Goal: Task Accomplishment & Management: Check status

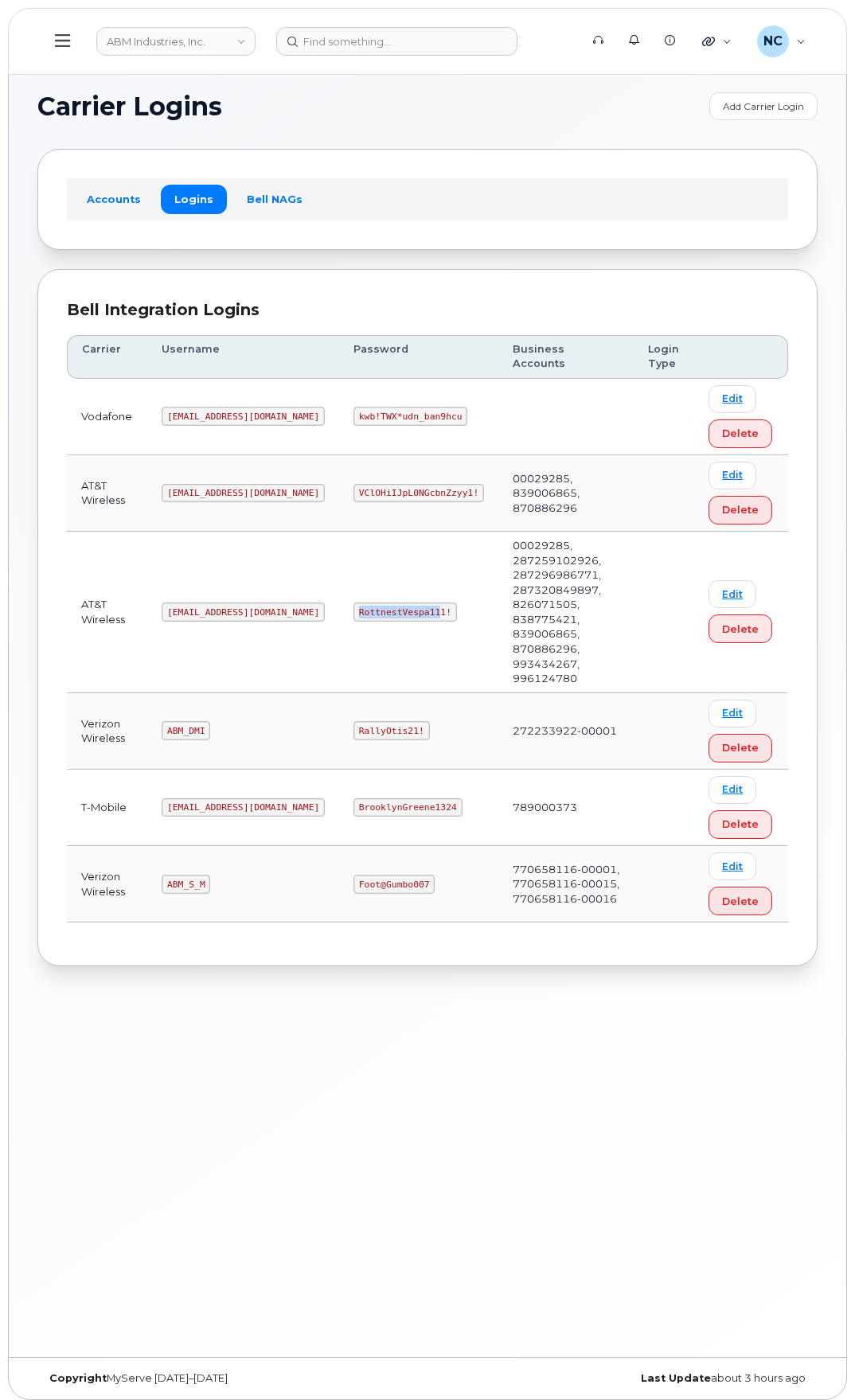
drag, startPoint x: 380, startPoint y: 582, endPoint x: 287, endPoint y: 582, distance: 93.0
click at [339, 582] on td "RottnestVespa111!" at bounding box center [418, 612] width 159 height 162
drag, startPoint x: 399, startPoint y: 581, endPoint x: 282, endPoint y: 587, distance: 117.2
click at [282, 587] on tr "AT&T Wireless abm@dminc.com RottnestVespa111! 00029285, 287259102926, 287296986…" at bounding box center [427, 612] width 721 height 162
copy tr "RottnestVespa111!"
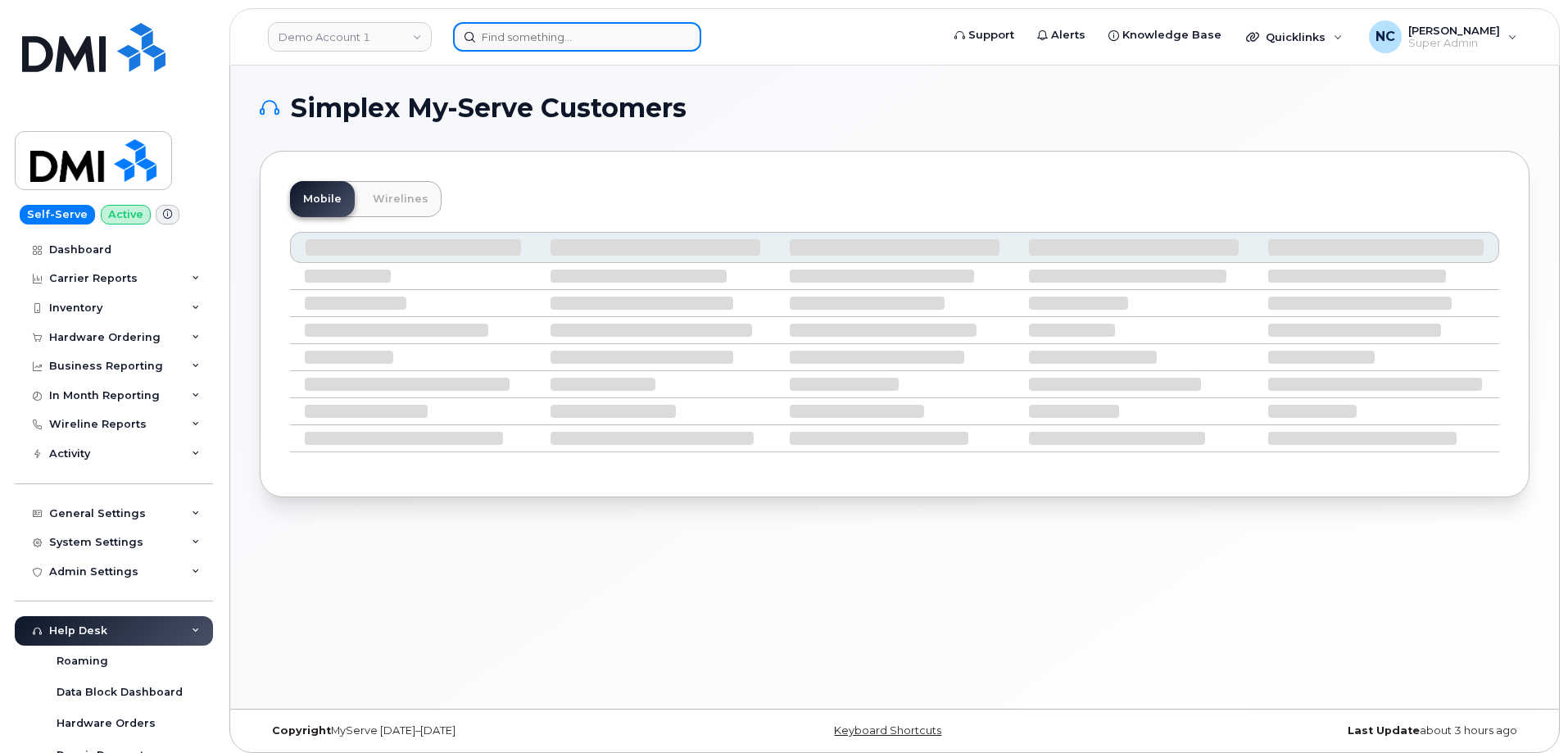
click at [552, 49] on input at bounding box center [576, 37] width 248 height 29
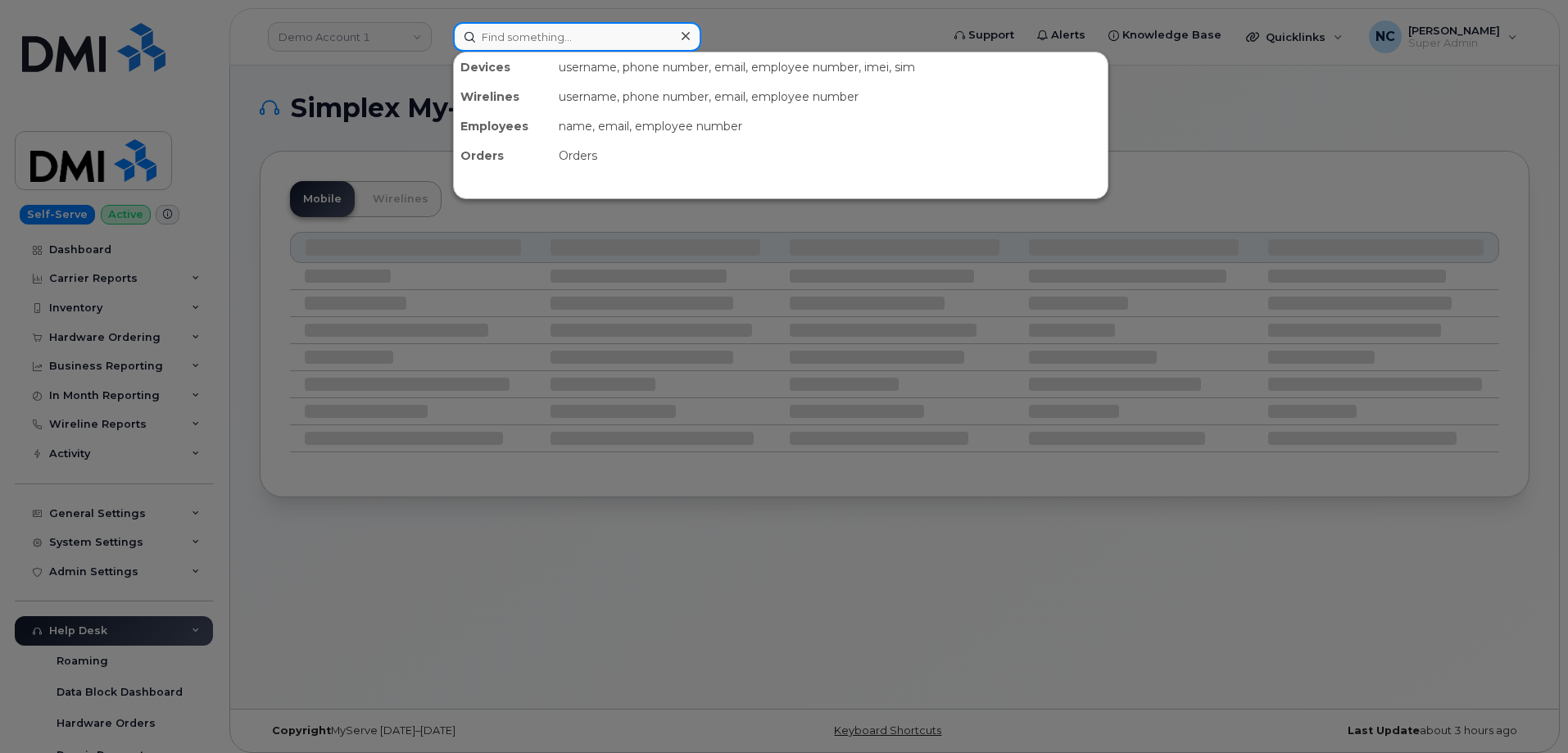
paste input "236-983-6543"
type input "236-983-6543"
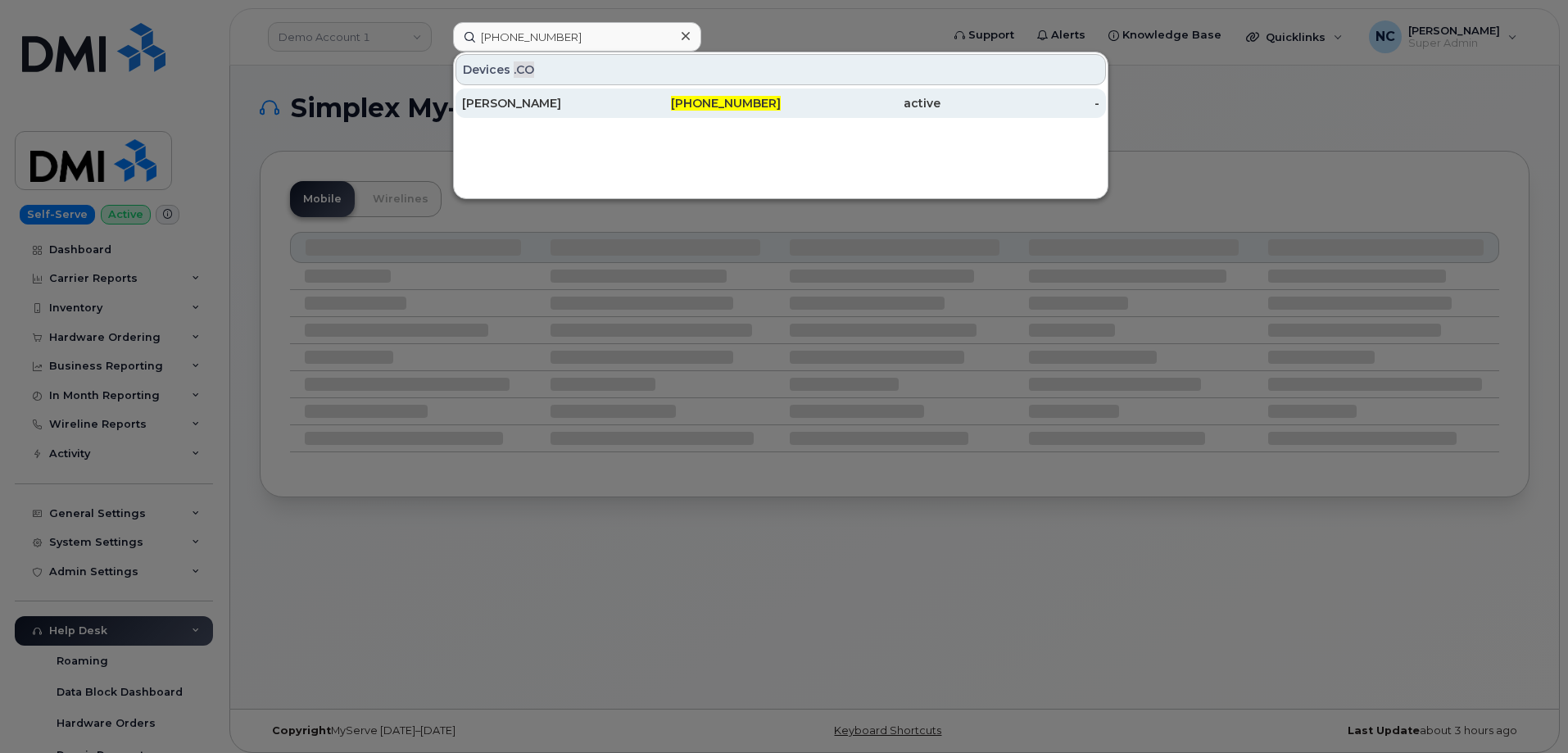
click at [625, 91] on div "236-983-6543" at bounding box center [702, 103] width 160 height 29
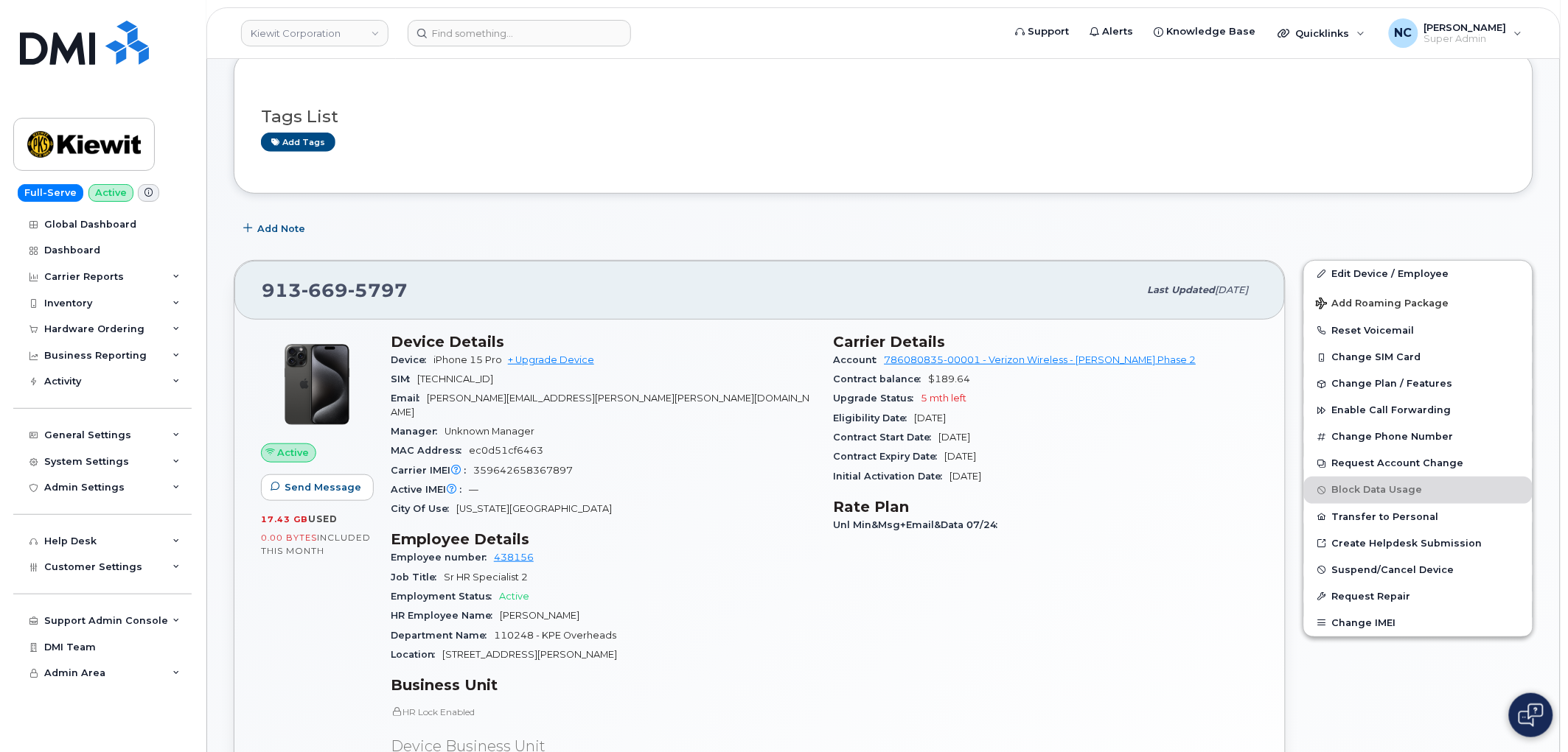
scroll to position [81, 0]
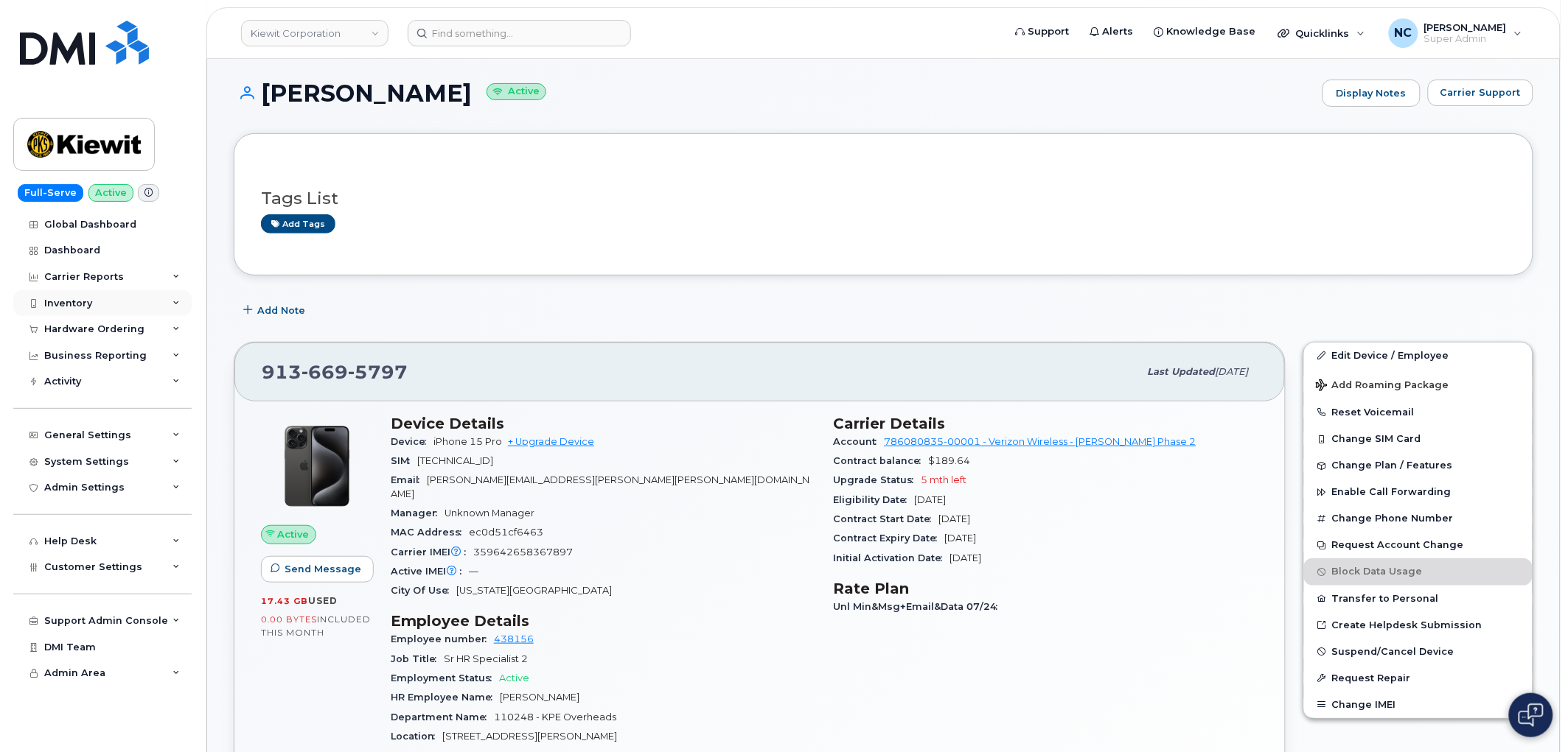
drag, startPoint x: 114, startPoint y: 332, endPoint x: 160, endPoint y: 295, distance: 59.0
click at [115, 332] on div "Hardware Ordering" at bounding box center [95, 329] width 100 height 12
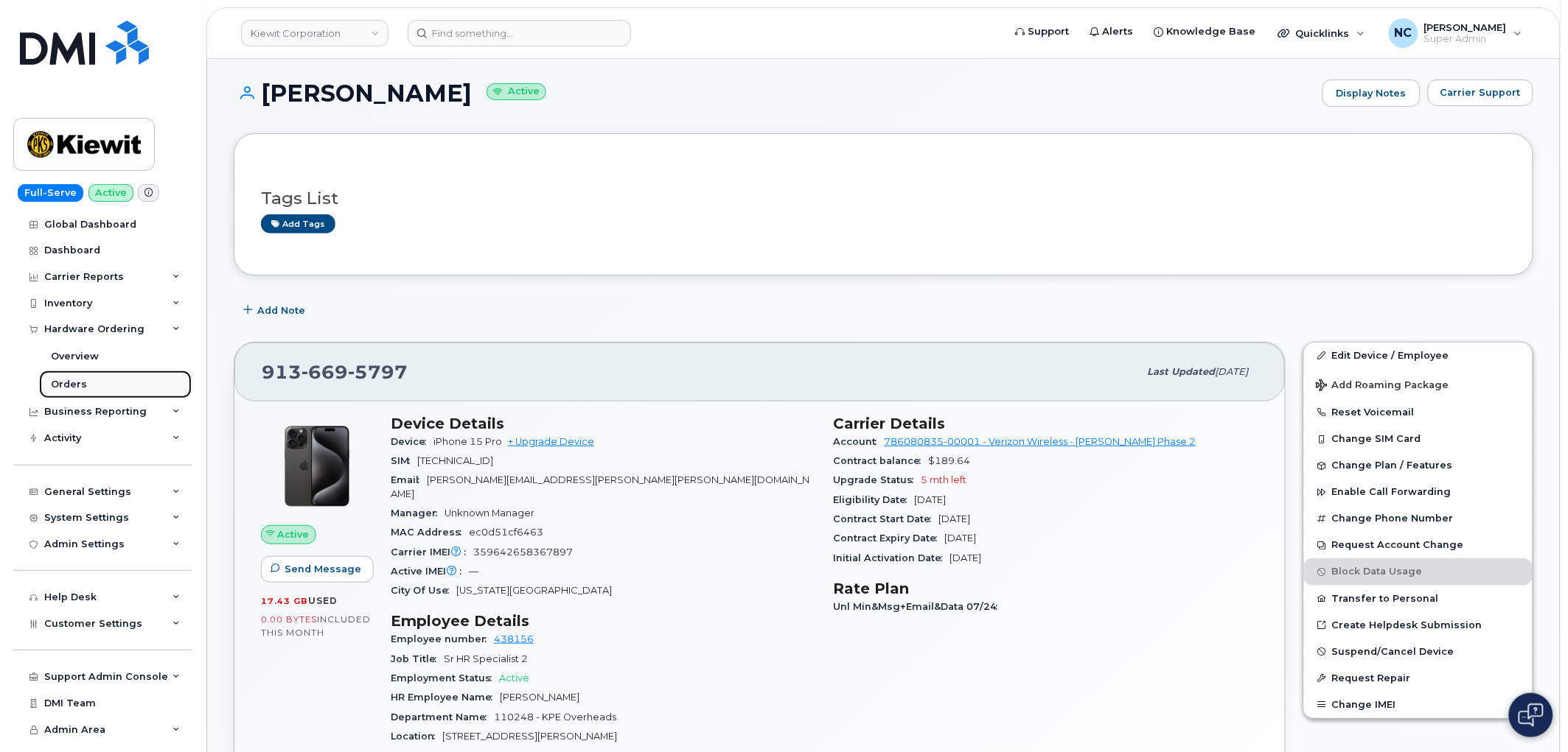
click at [62, 384] on div "Orders" at bounding box center [69, 384] width 36 height 13
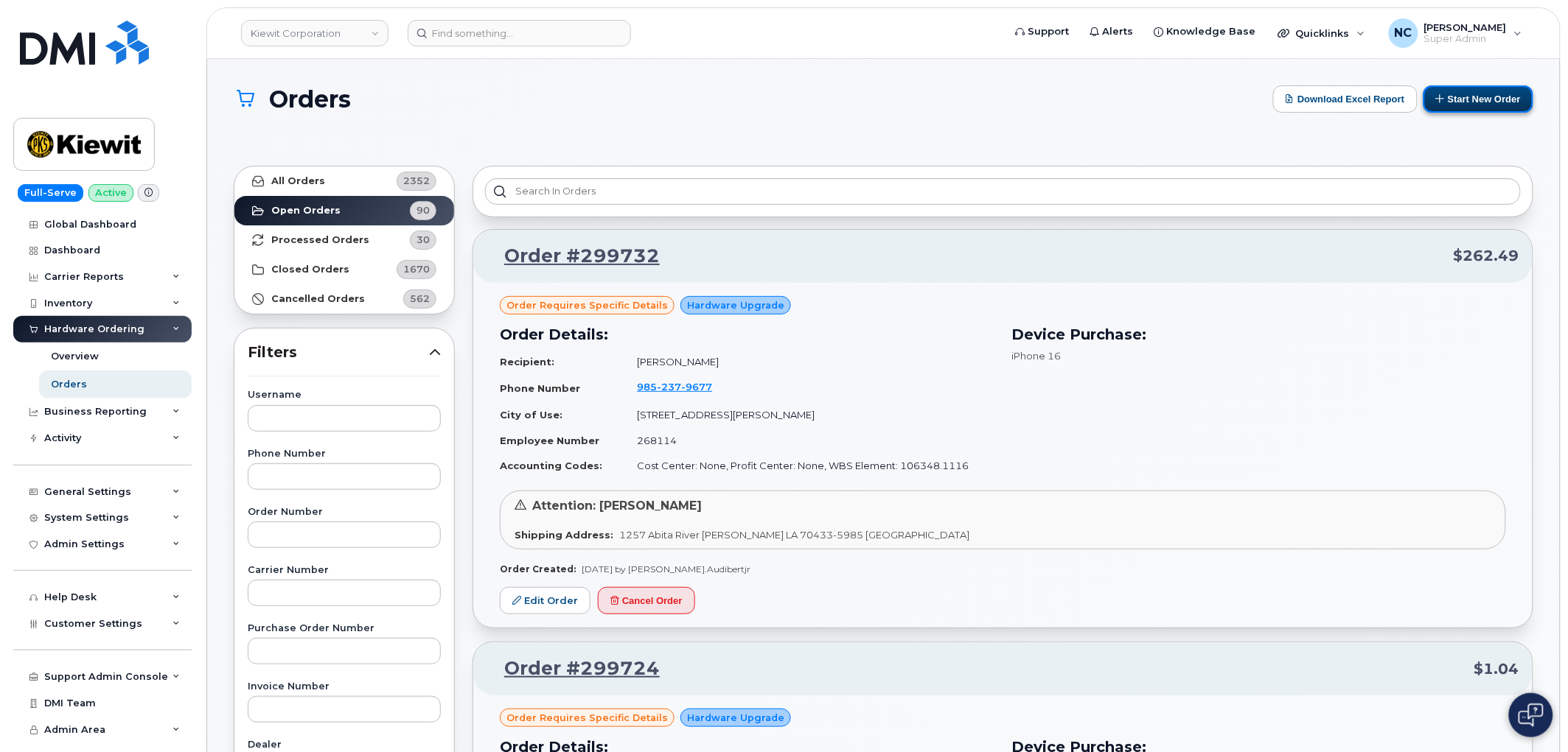
click at [1500, 98] on button "Start New Order" at bounding box center [1477, 99] width 109 height 27
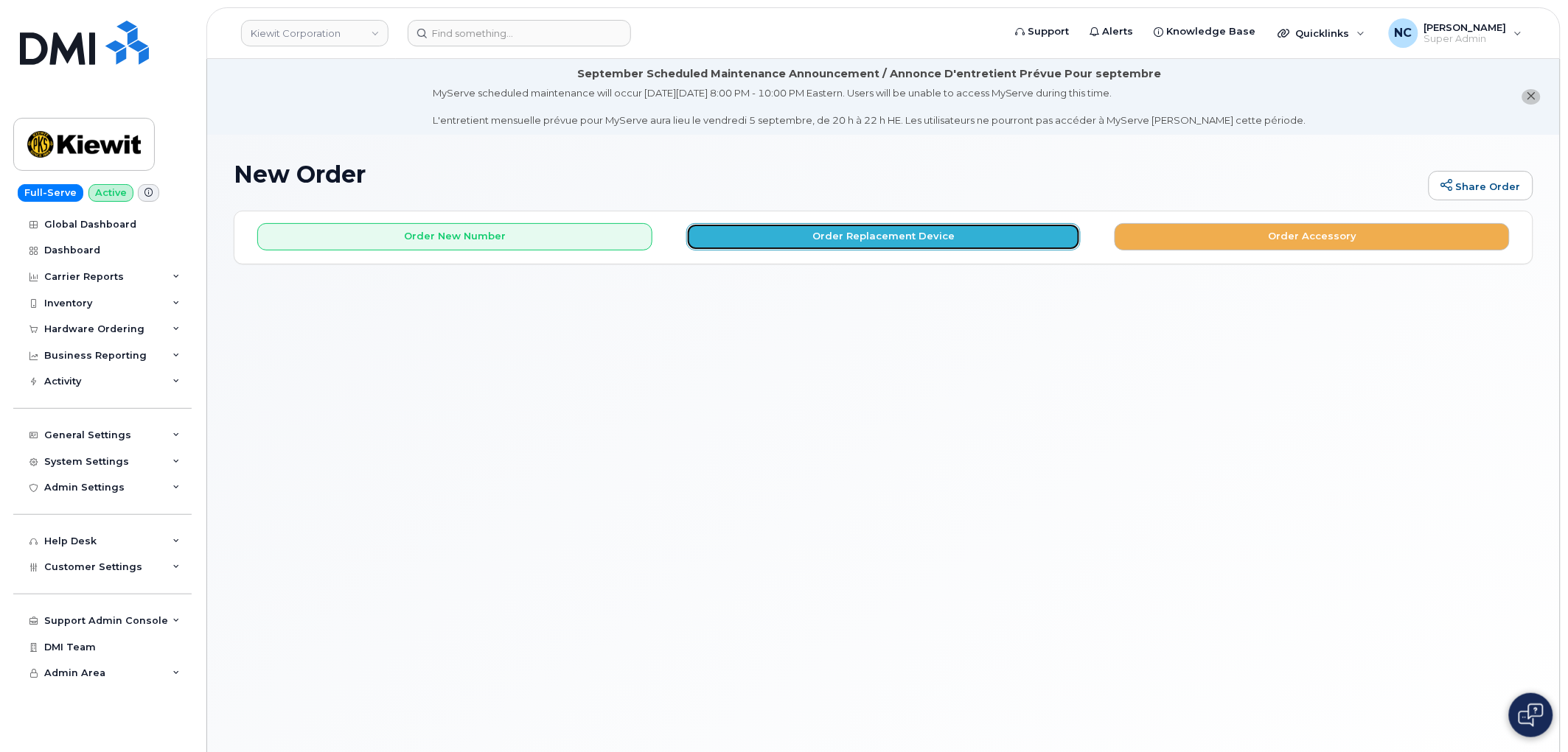
click at [888, 237] on button "Order Replacement Device" at bounding box center [884, 236] width 395 height 27
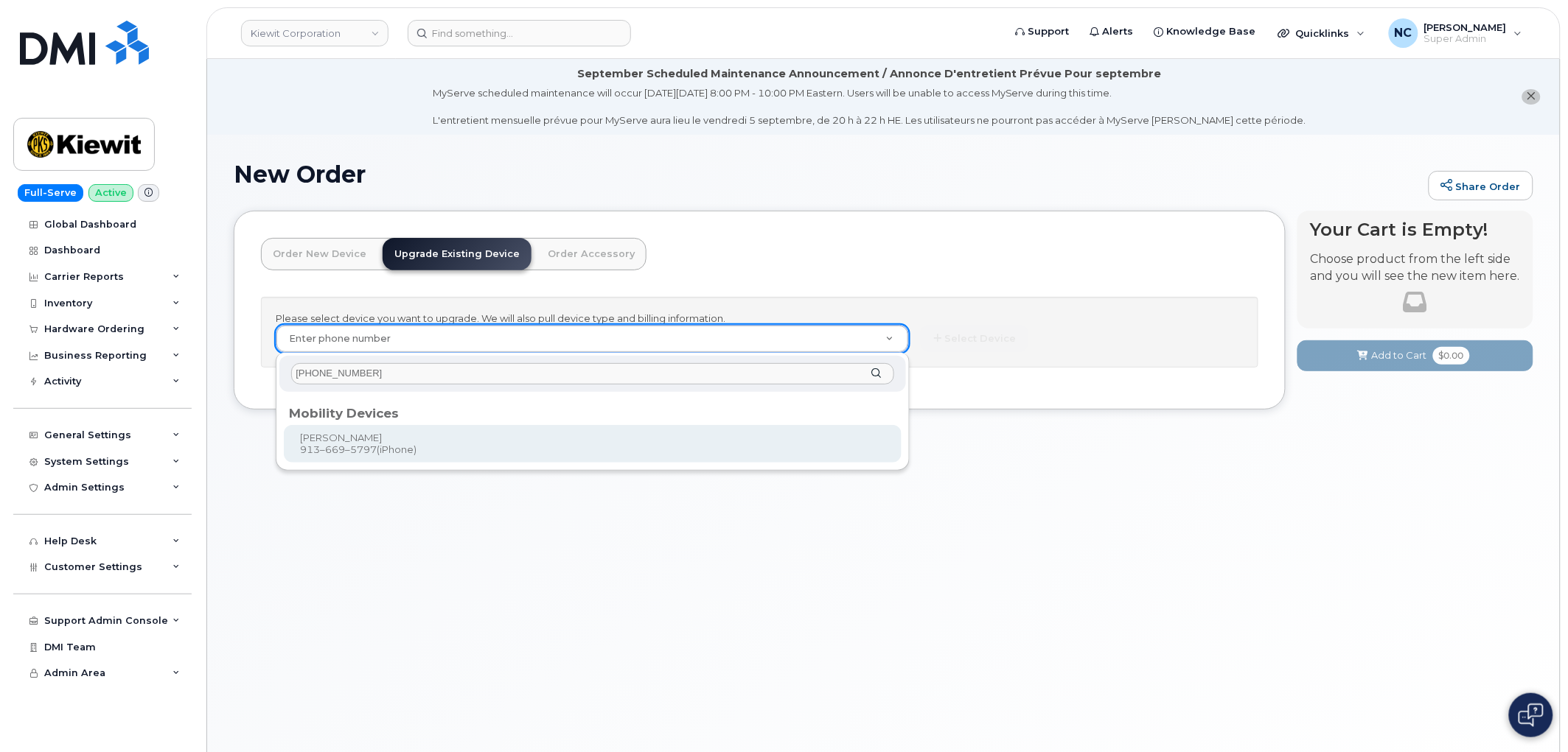
type input "[PHONE_NUMBER]"
type input "1174174"
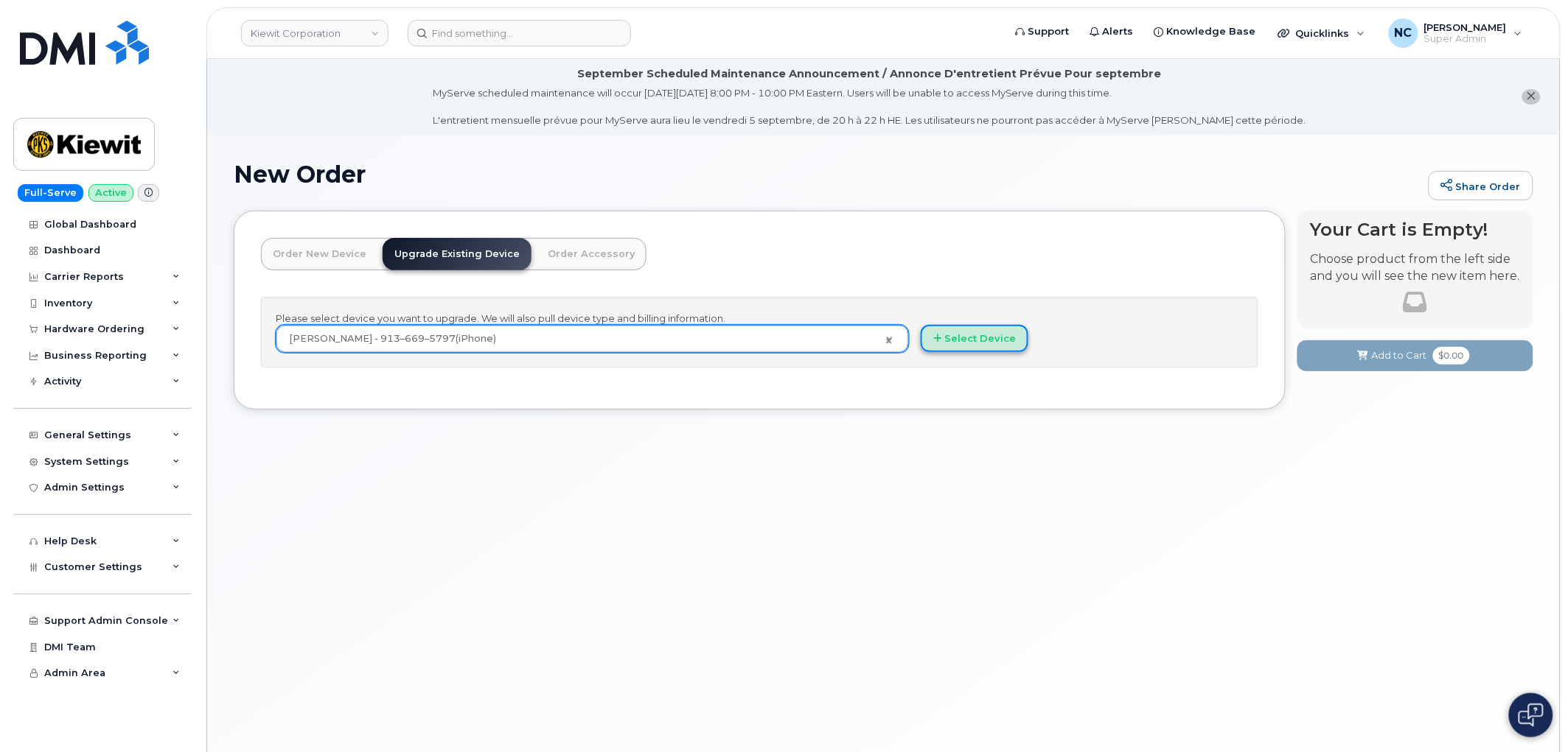
click at [960, 342] on button "Select Device" at bounding box center [974, 338] width 108 height 27
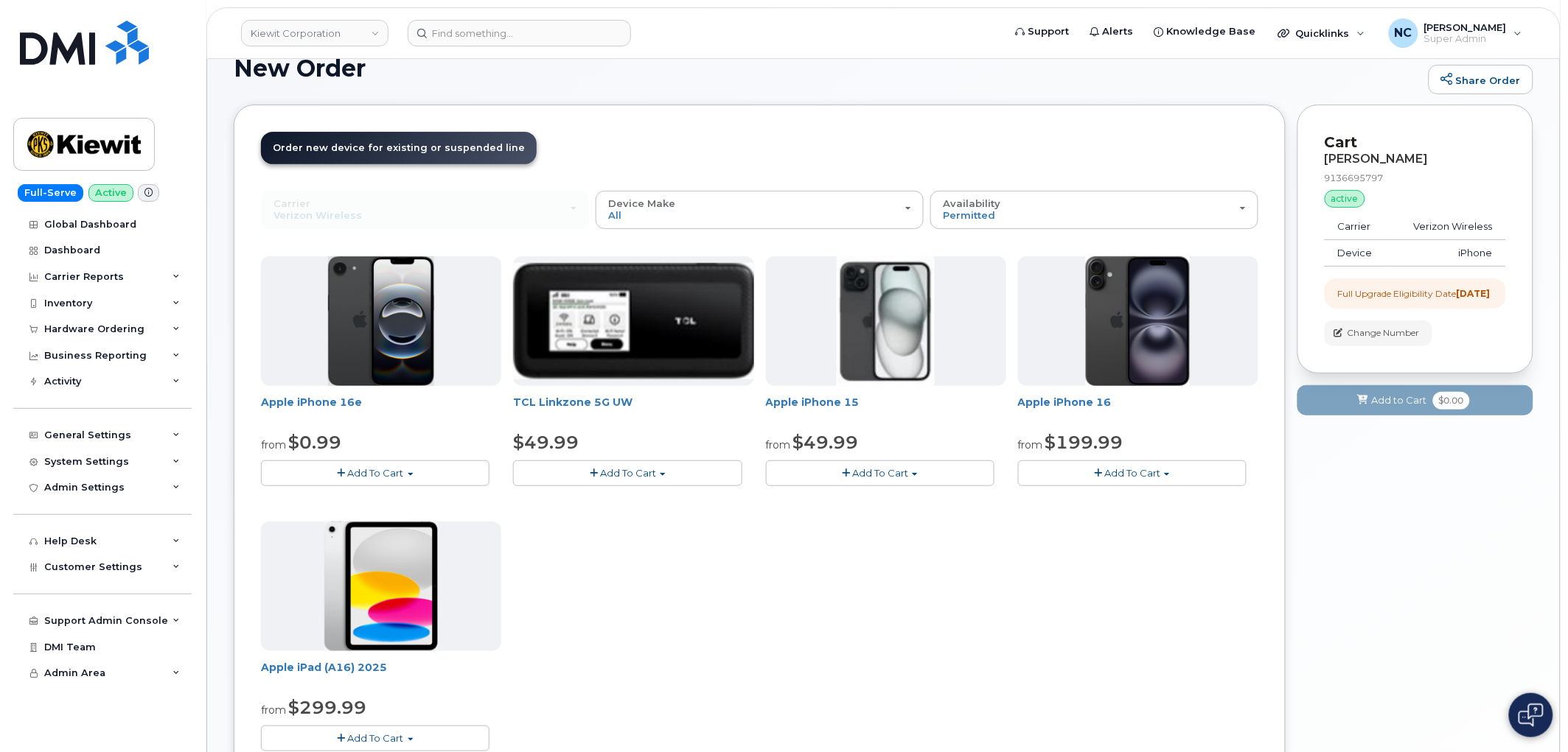
scroll to position [81, 0]
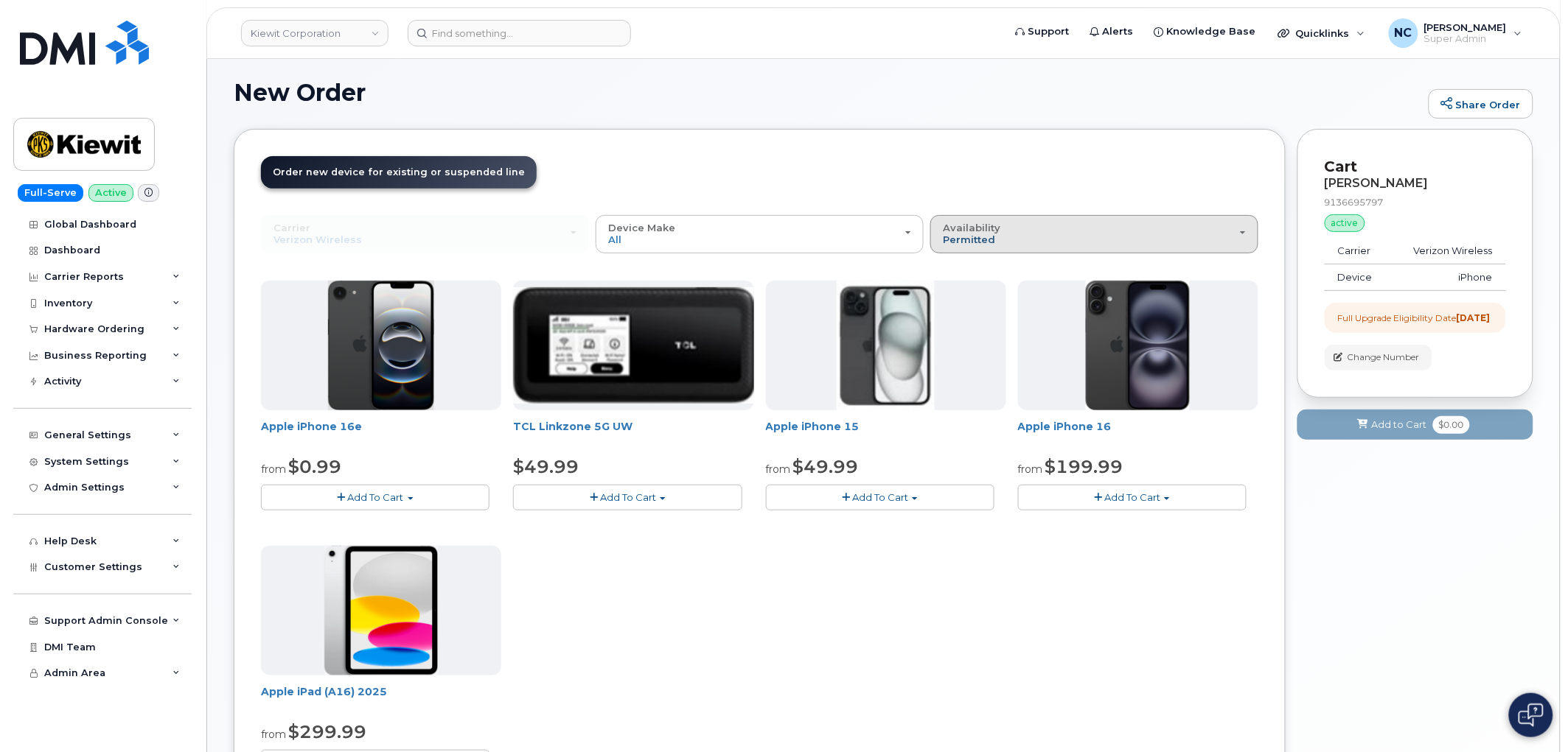
click at [984, 242] on span "Permitted" at bounding box center [969, 239] width 53 height 12
click at [970, 298] on div "All" at bounding box center [1095, 292] width 321 height 17
click at [986, 232] on span "Availability" at bounding box center [971, 228] width 58 height 12
click at [953, 295] on label "All" at bounding box center [950, 292] width 31 height 17
click at [0, 0] on input "All" at bounding box center [0, 0] width 0 height 0
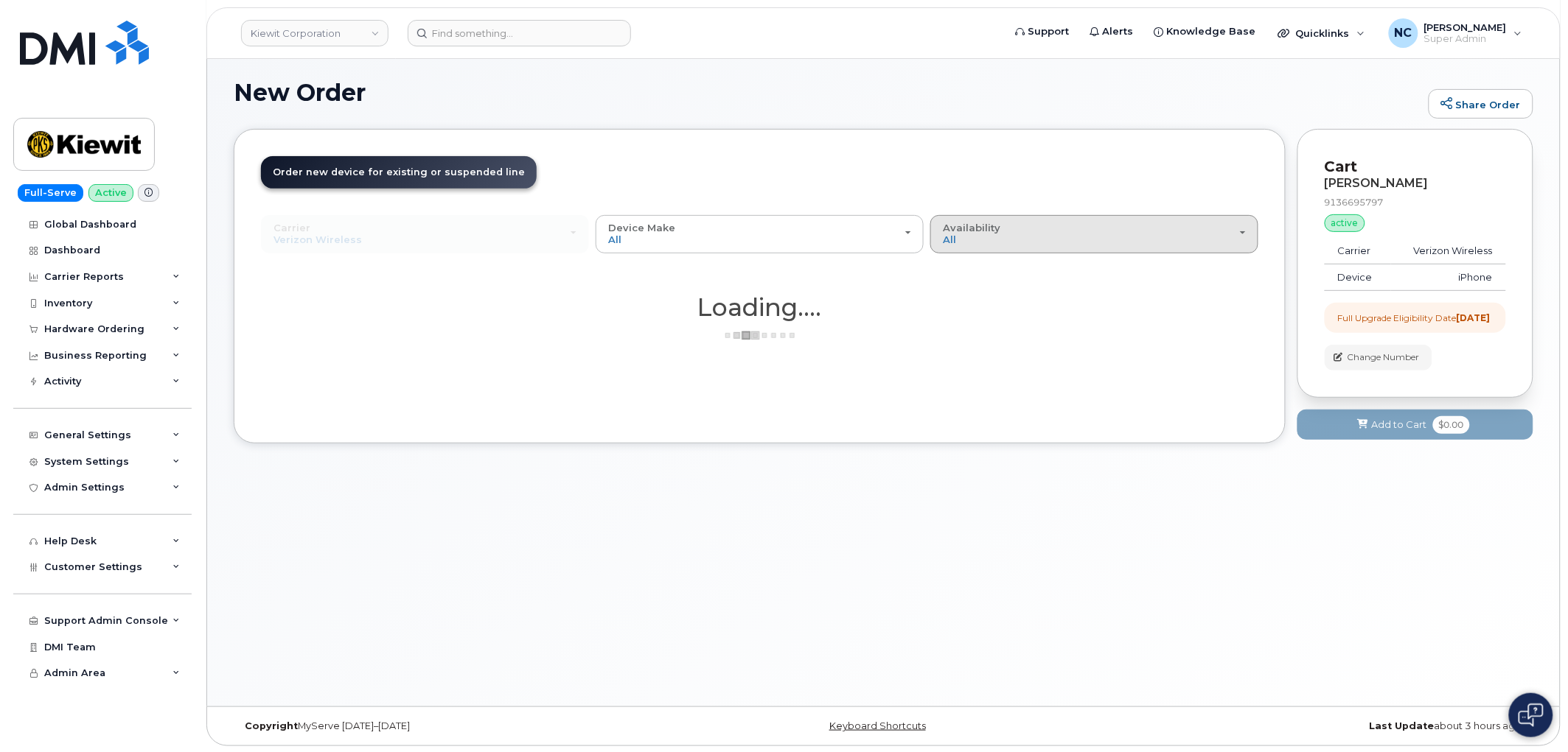
drag, startPoint x: 976, startPoint y: 225, endPoint x: 970, endPoint y: 248, distance: 23.8
click at [976, 225] on span "Availability" at bounding box center [971, 228] width 58 height 12
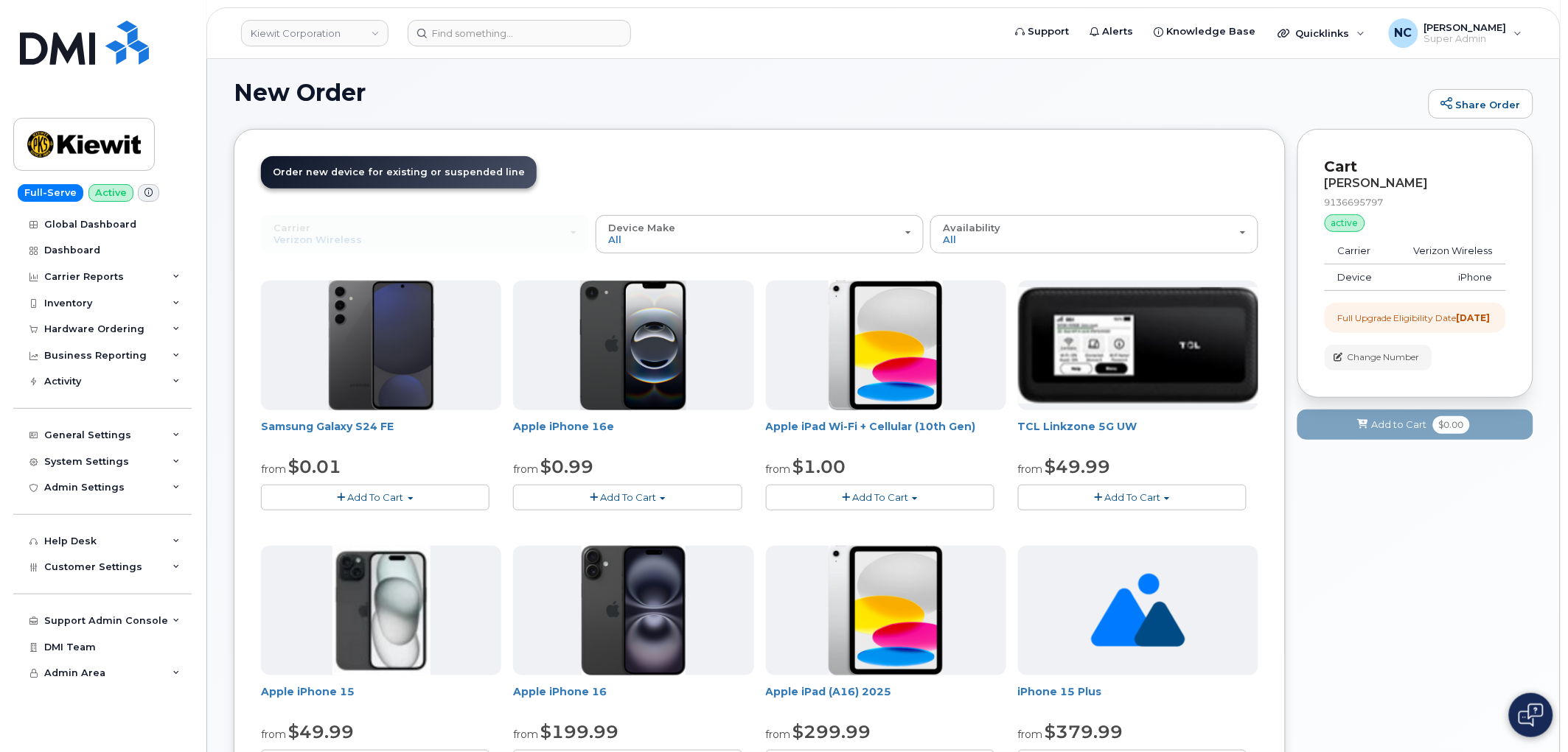
click at [955, 290] on div at bounding box center [886, 346] width 240 height 130
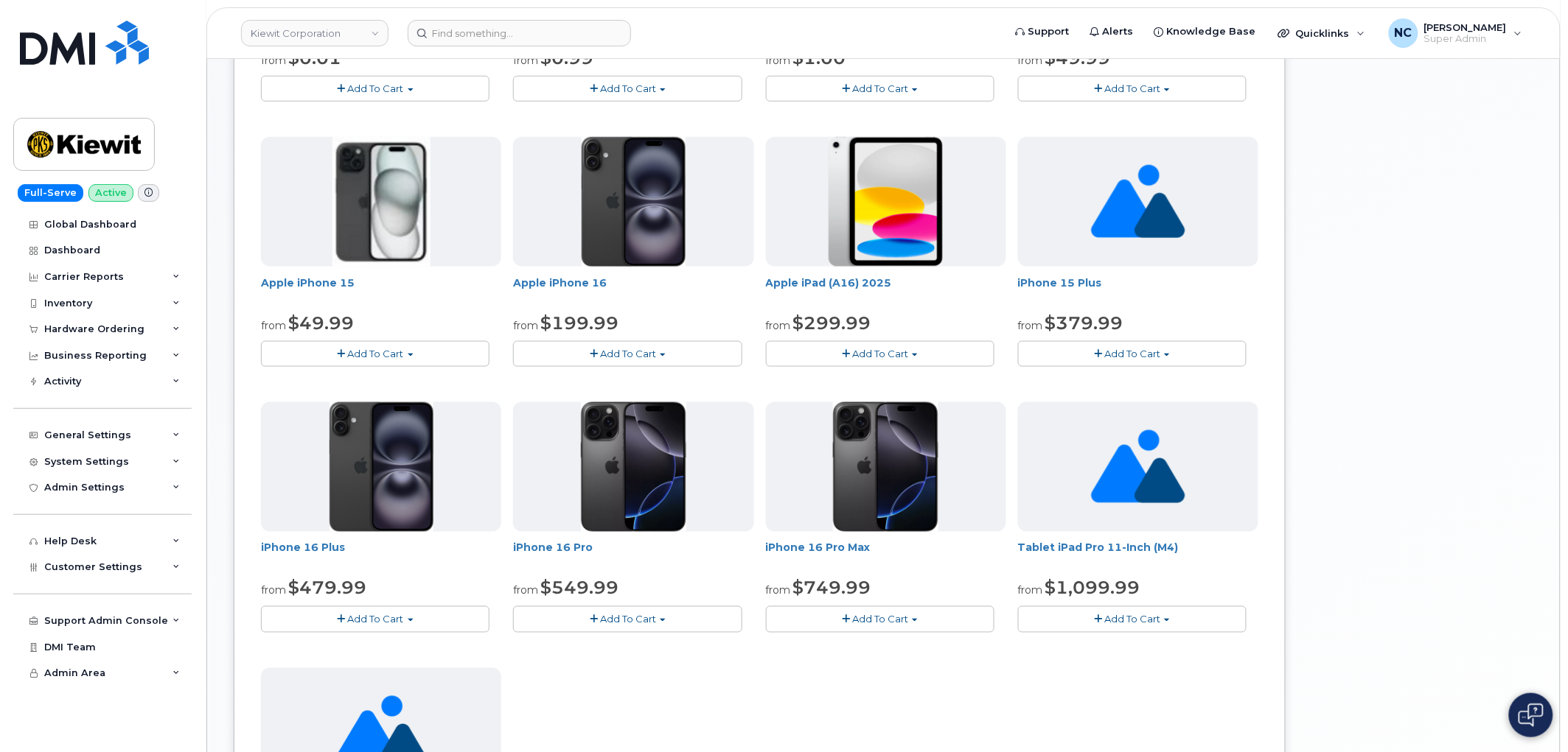
scroll to position [654, 0]
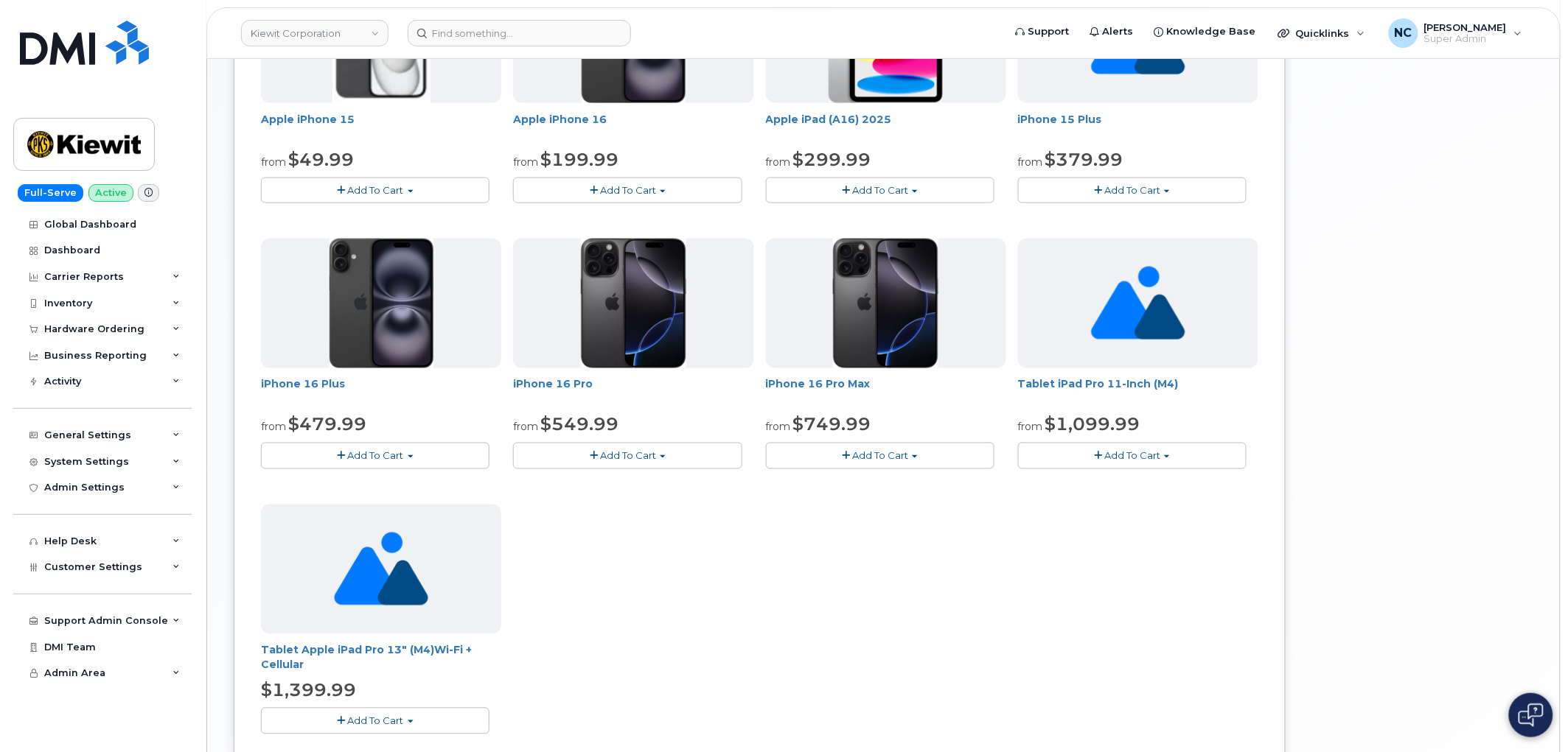
click at [691, 455] on button "Add To Cart" at bounding box center [627, 455] width 229 height 26
click at [826, 536] on div "Samsung Galaxy S24 FE from $0.01 Add To Cart $0.01 - 2 year Upgrade $649.99 - F…" at bounding box center [760, 232] width 998 height 1049
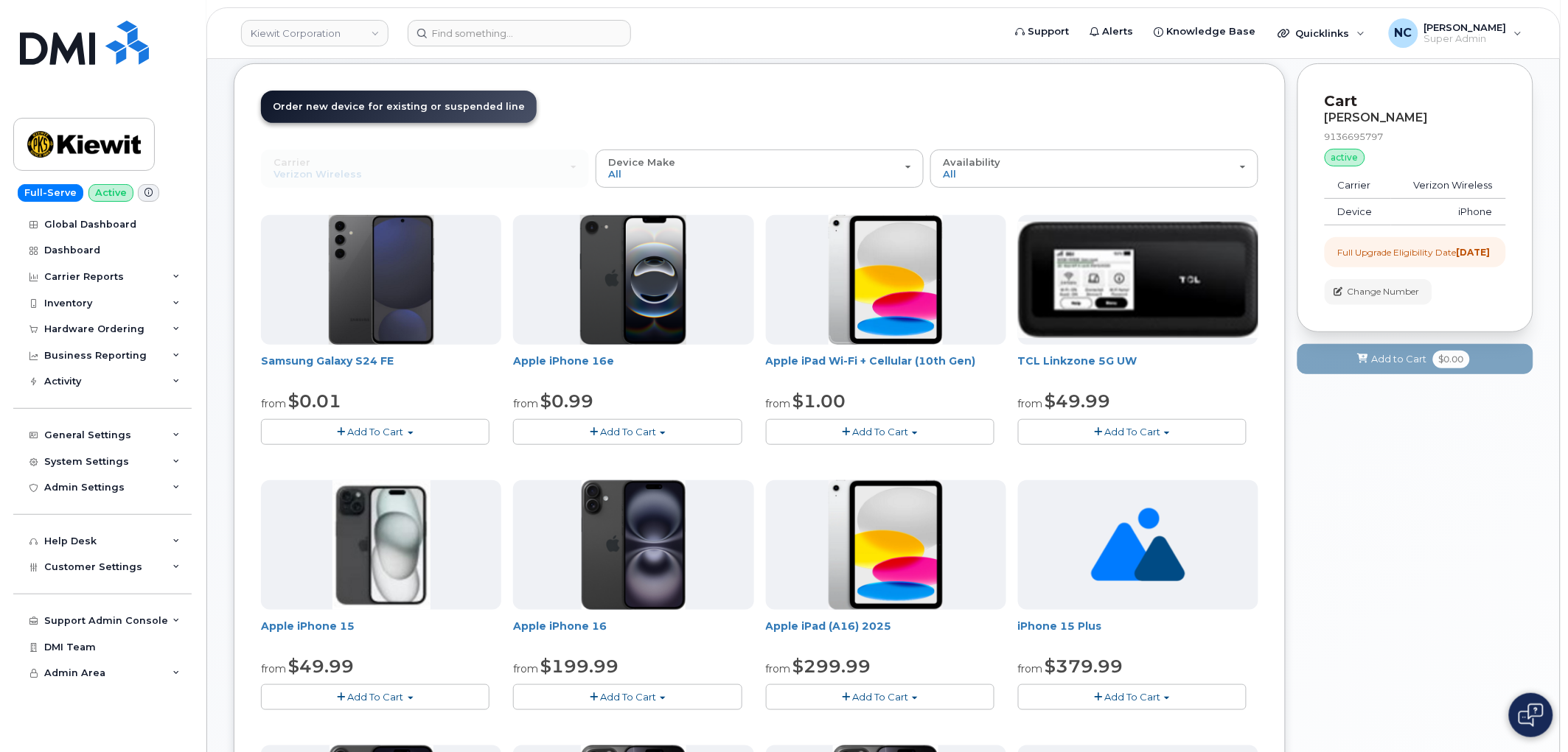
scroll to position [0, 0]
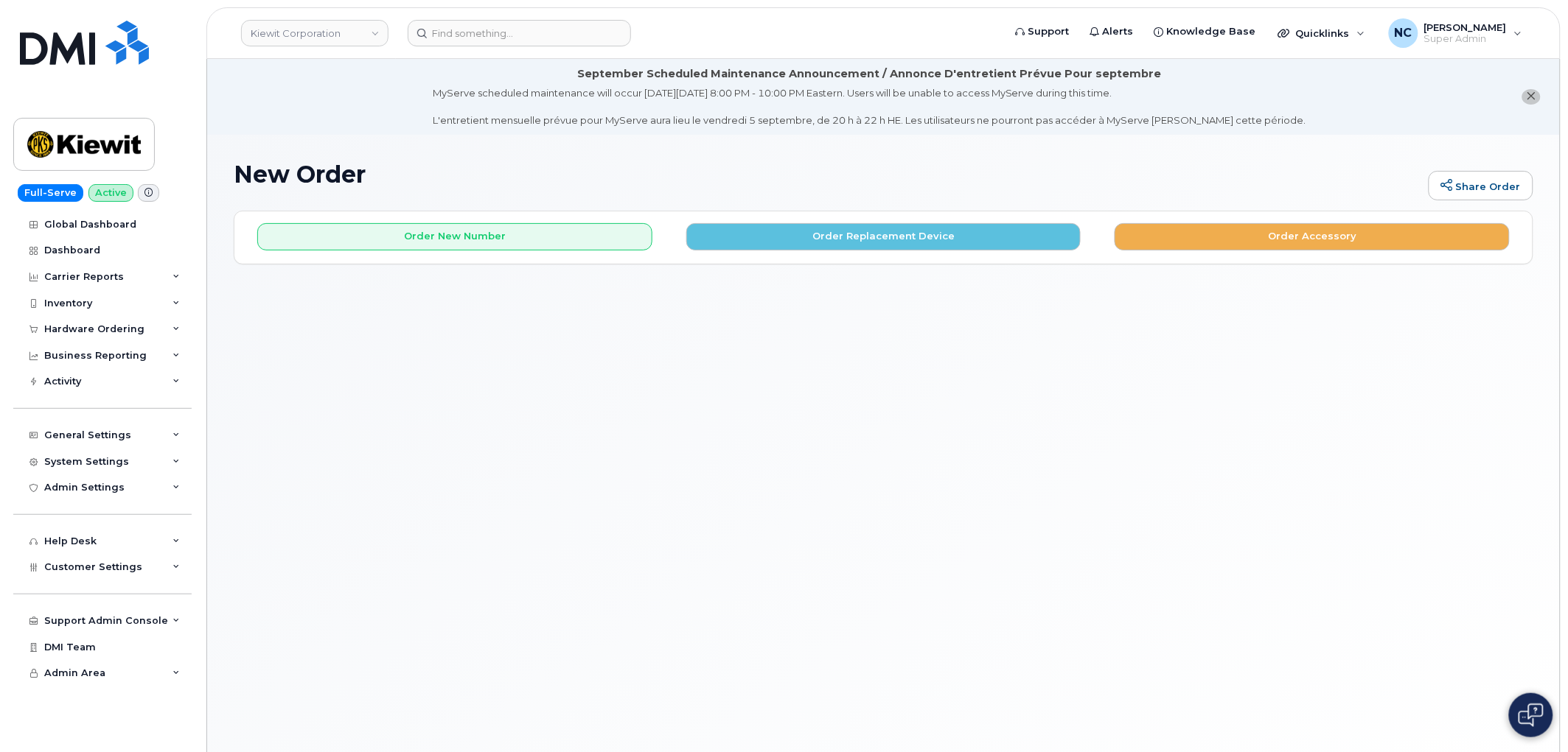
click at [757, 216] on div "Order New Number Order Replacement Device Order Accessory" at bounding box center [883, 230] width 1298 height 39
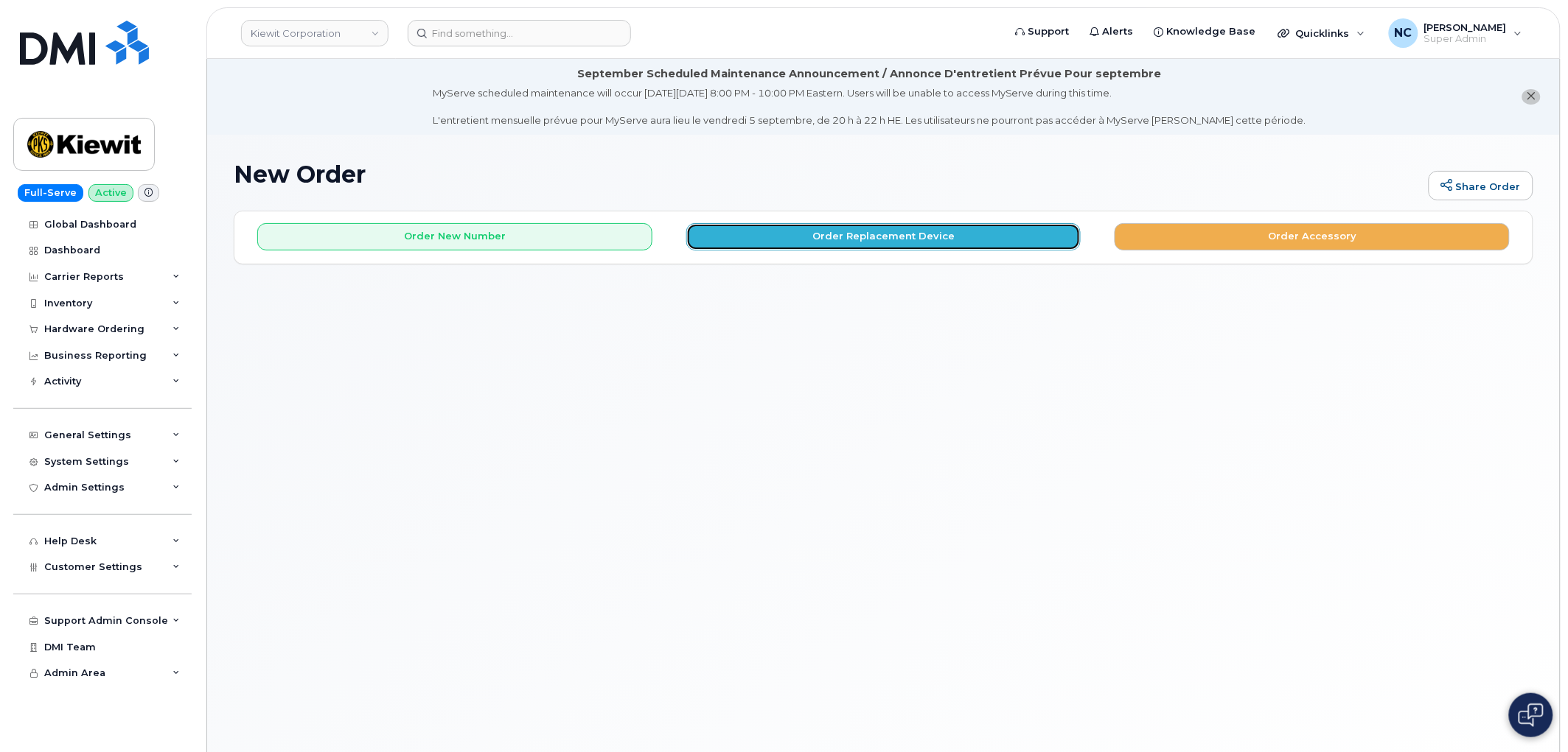
click at [802, 237] on button "Order Replacement Device" at bounding box center [884, 236] width 395 height 27
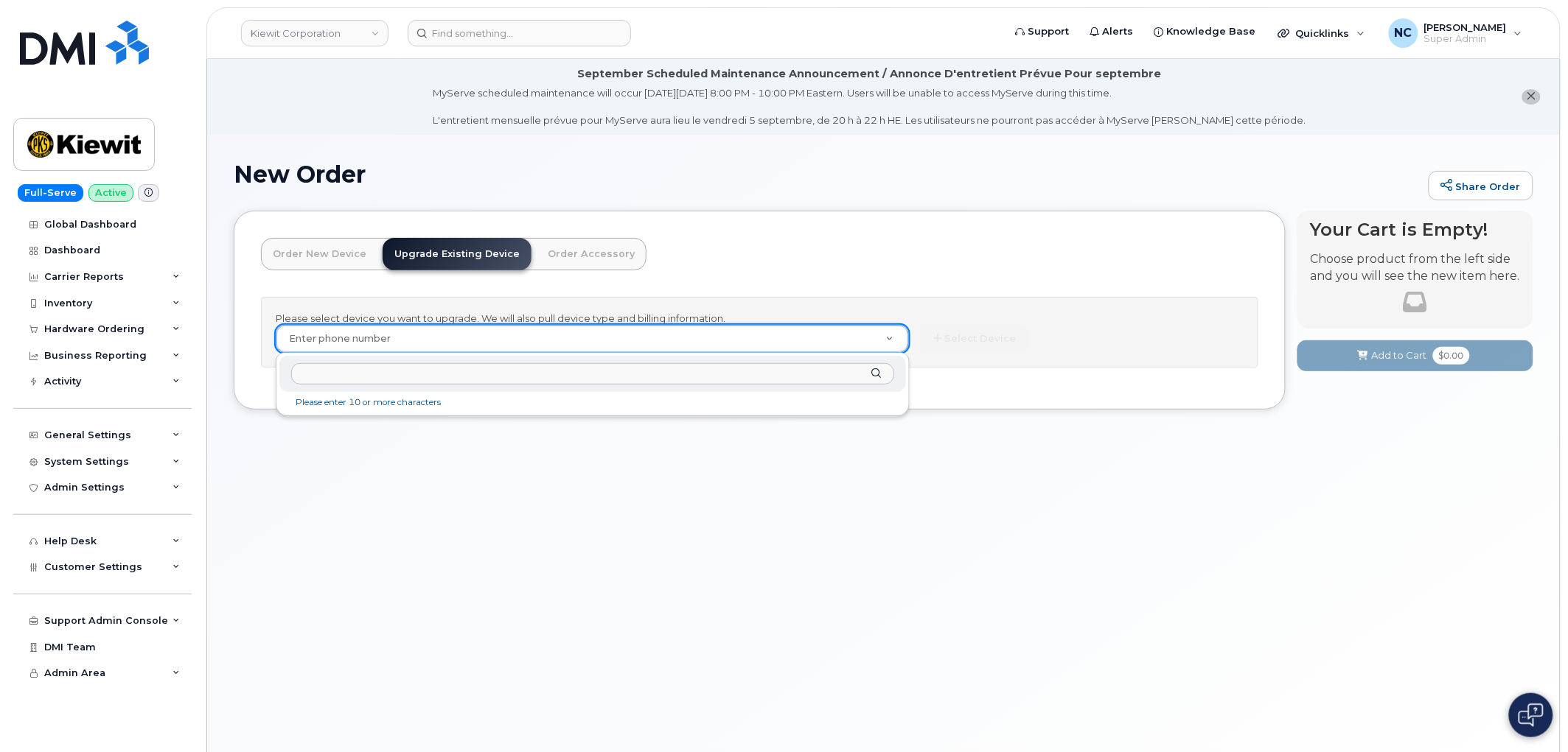
type input "[PHONE_NUMBER]"
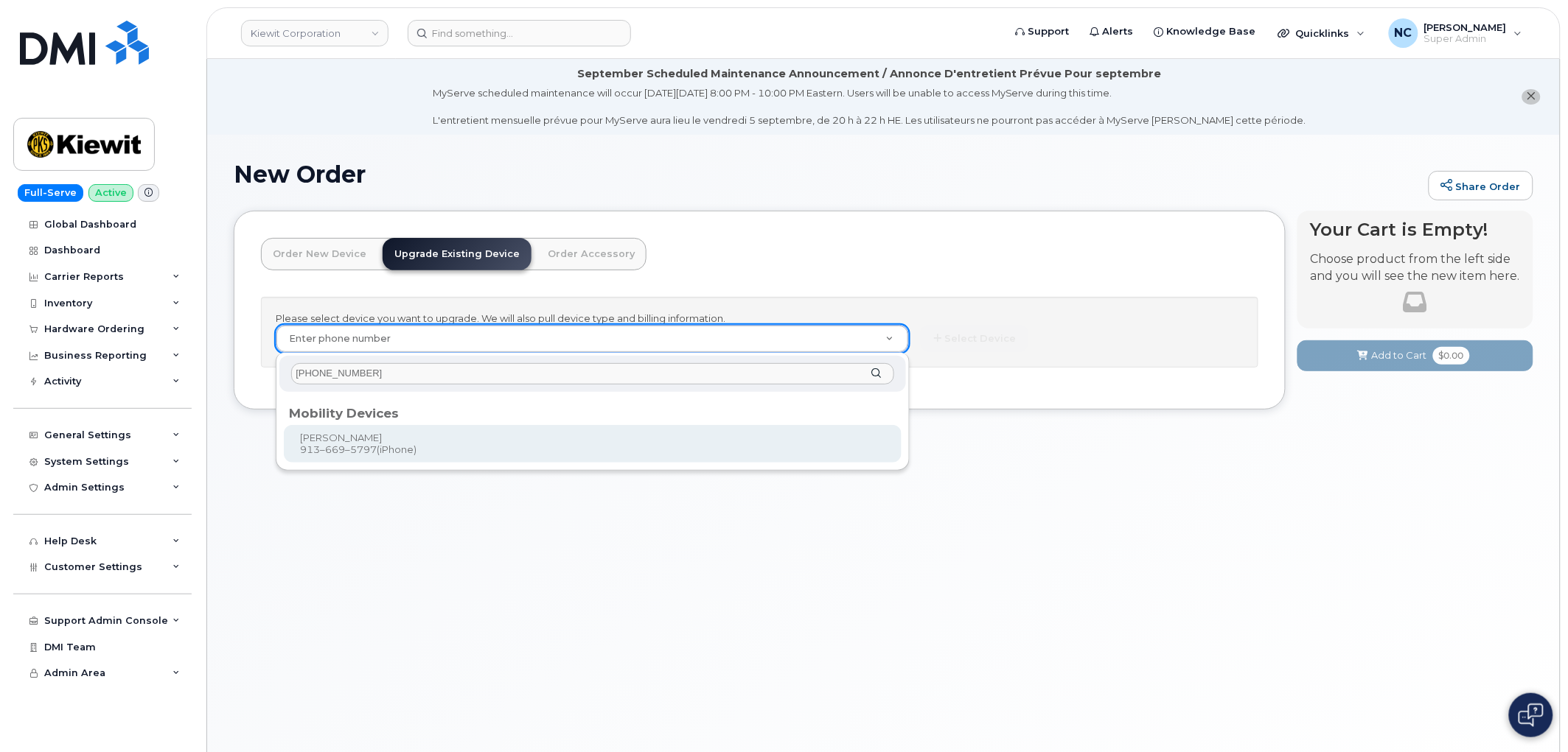
type input "1174174"
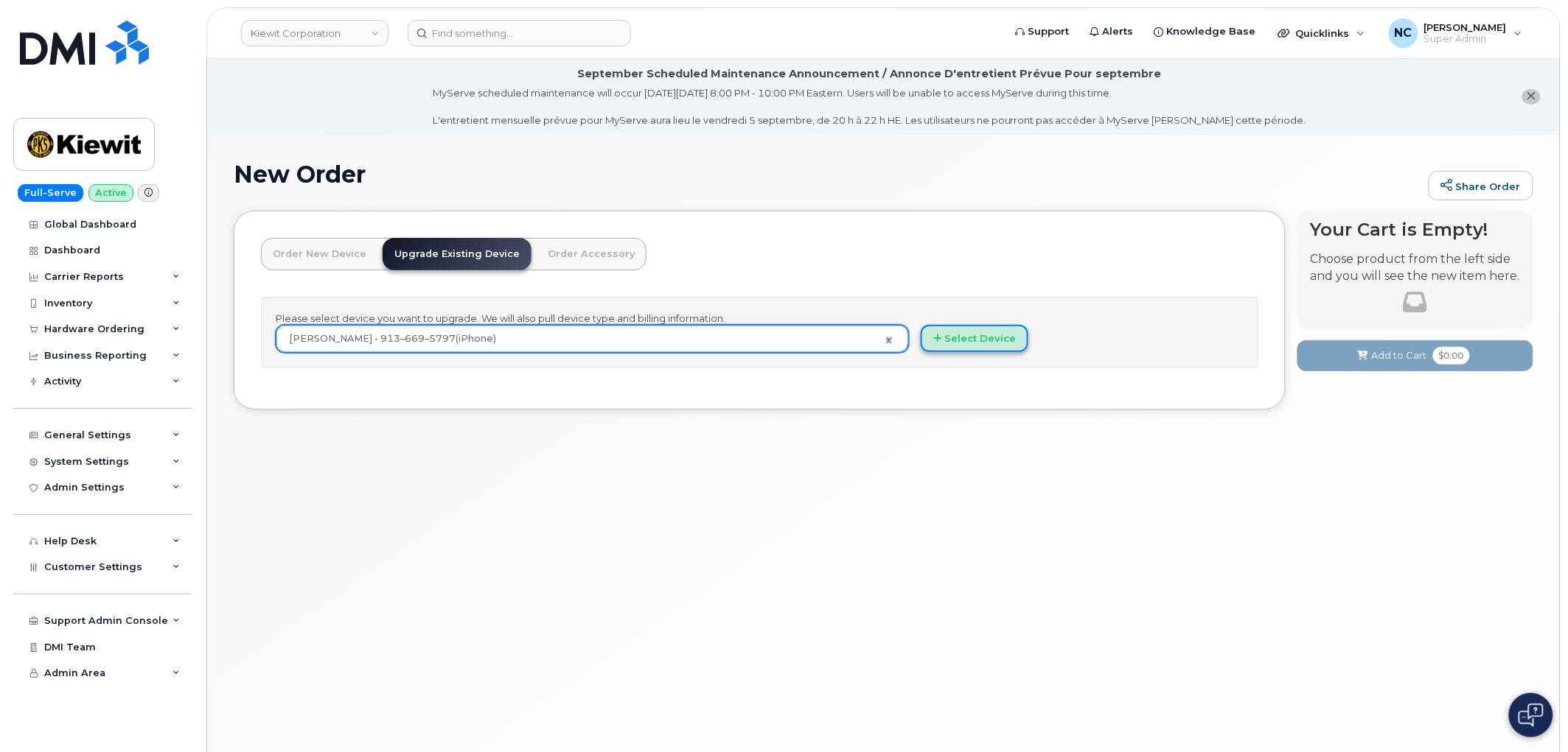
click at [1005, 344] on button "Select Device" at bounding box center [974, 338] width 108 height 27
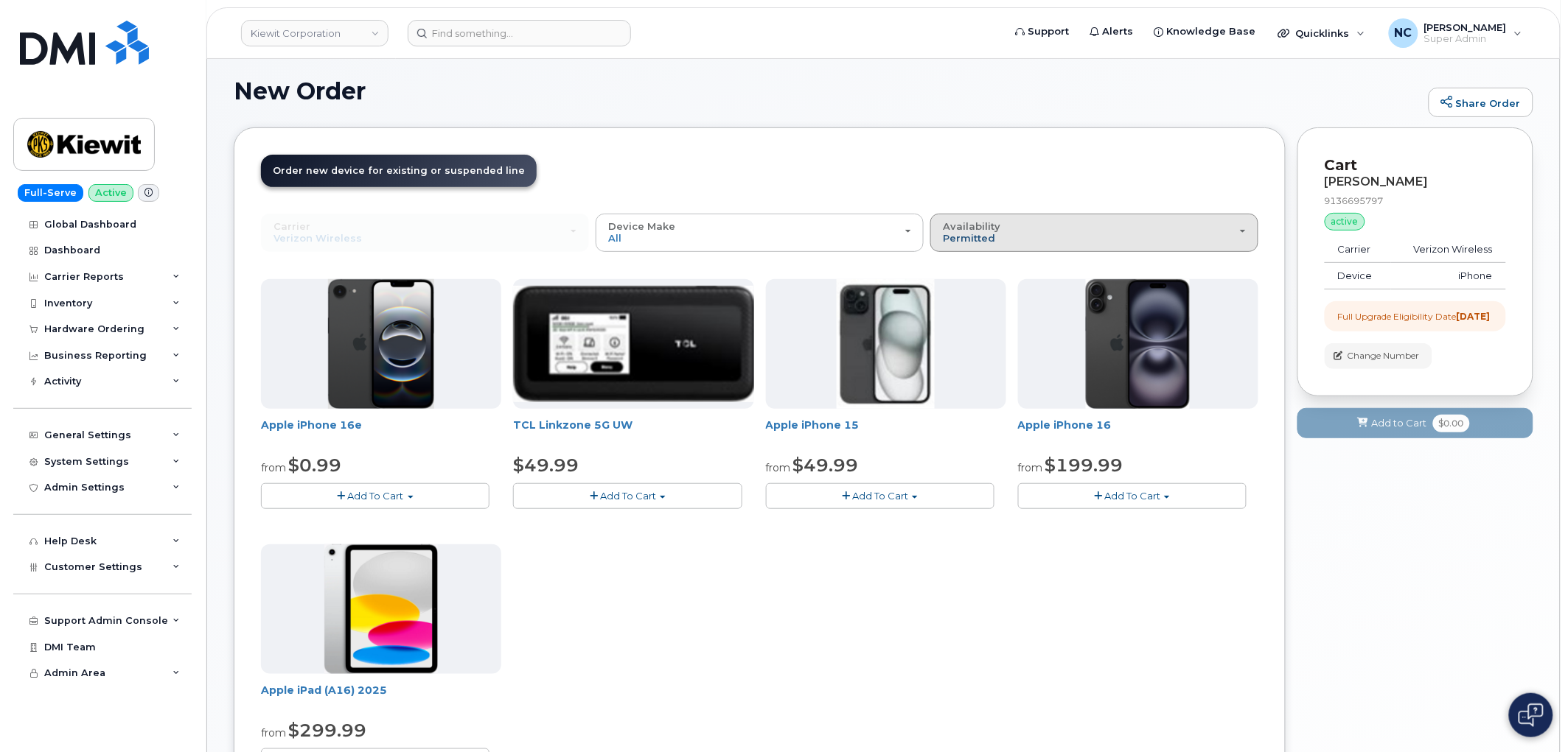
scroll to position [81, 0]
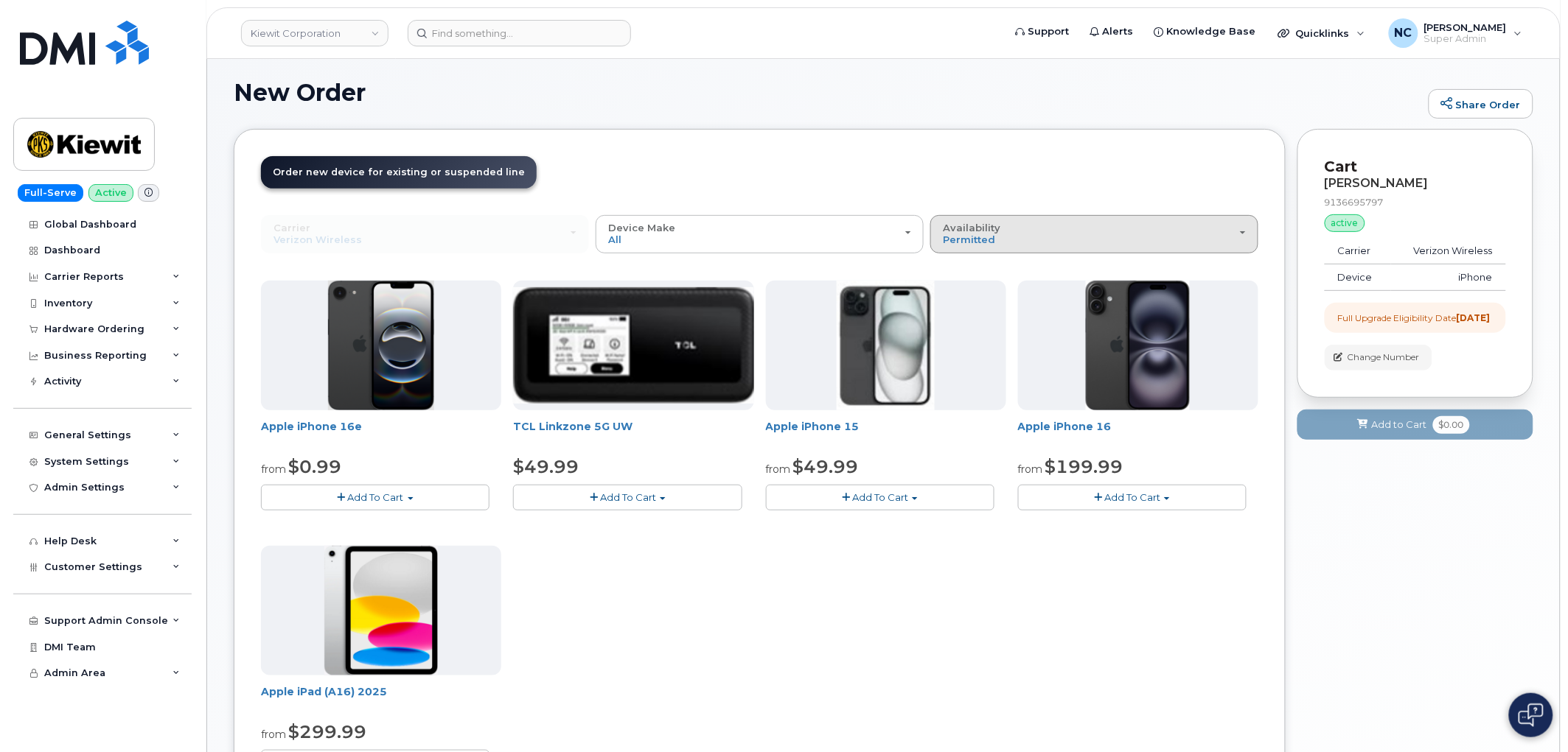
click at [1003, 231] on div "Availability Permitted All" at bounding box center [1094, 234] width 303 height 23
click at [960, 290] on label "All" at bounding box center [950, 292] width 31 height 17
click at [0, 0] on input "All" at bounding box center [0, 0] width 0 height 0
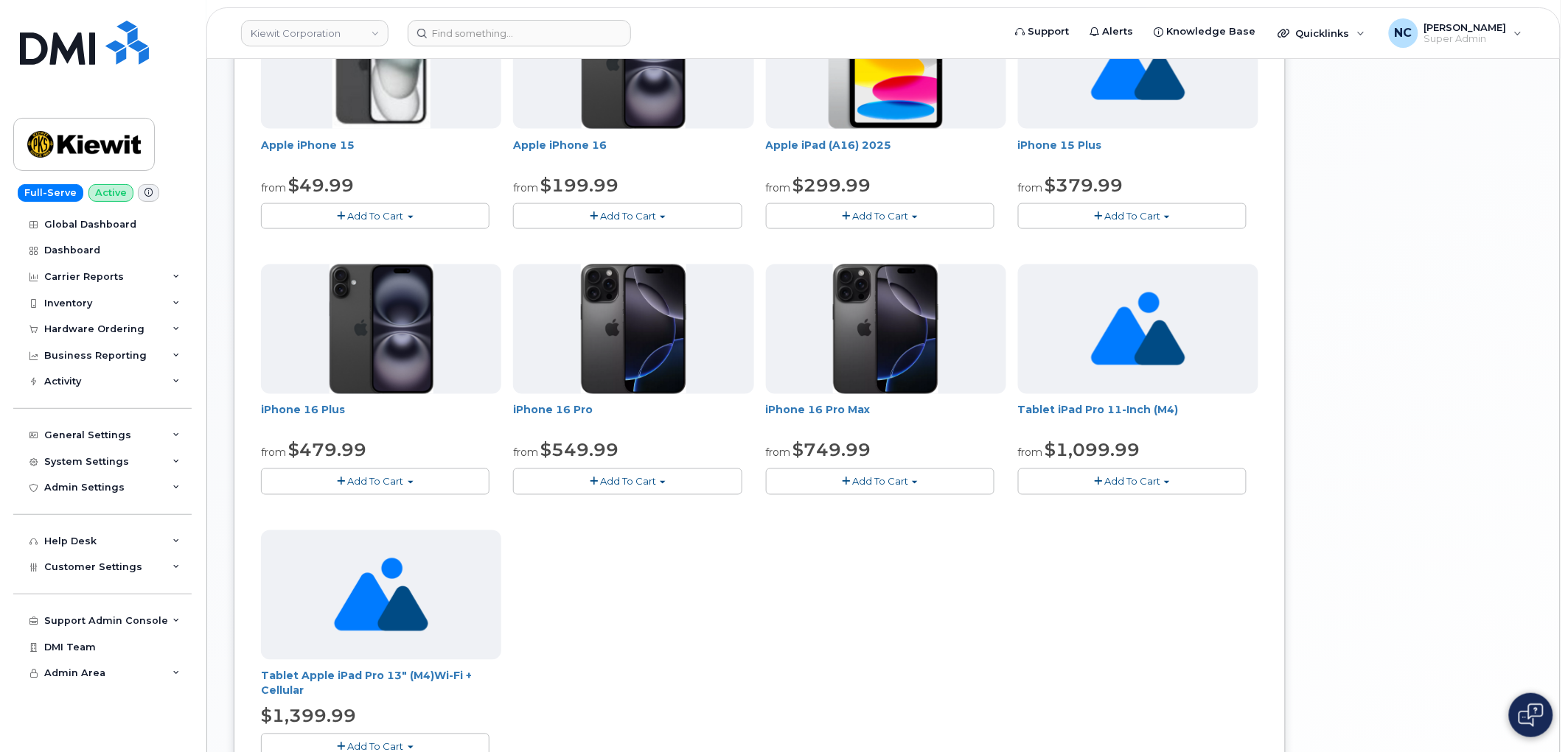
scroll to position [656, 0]
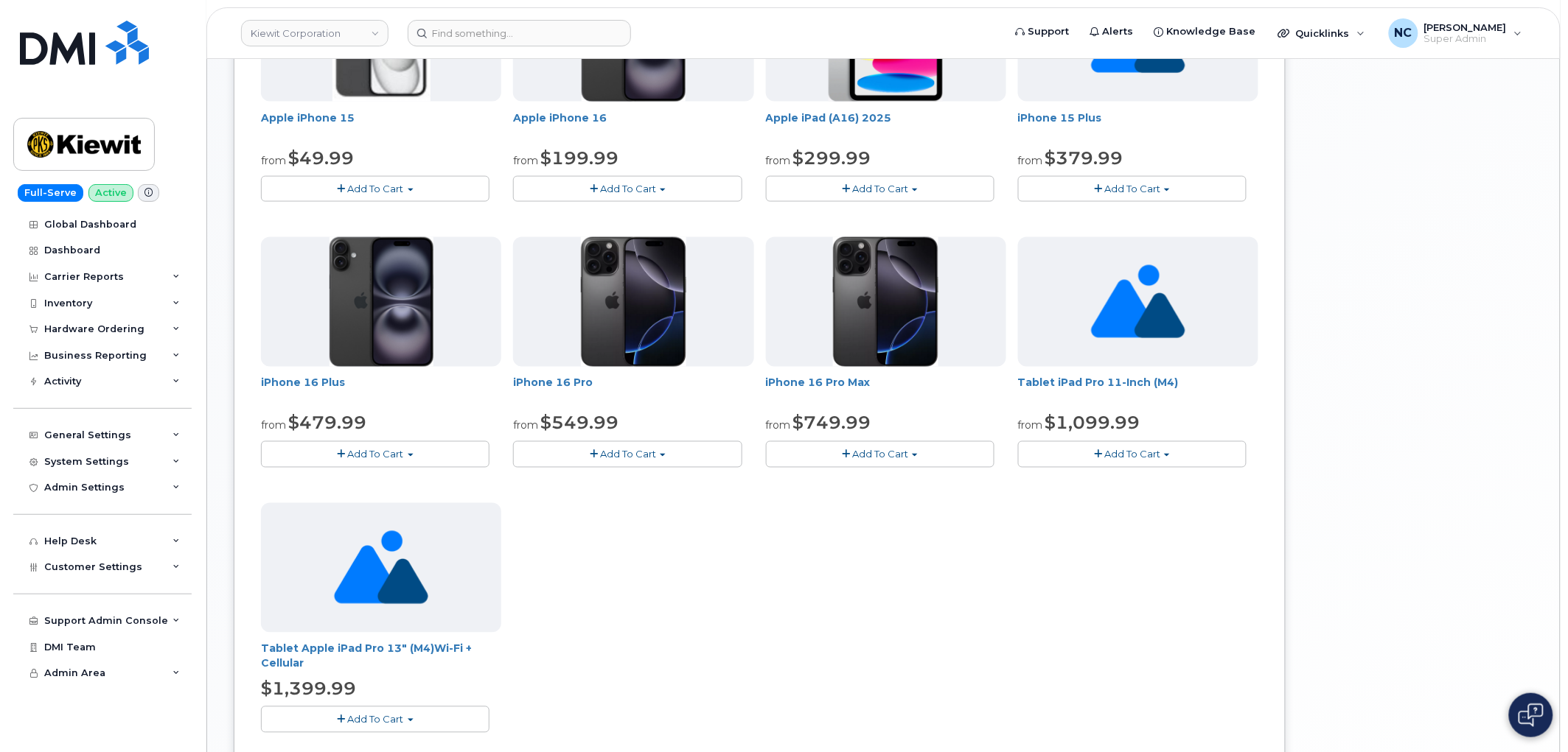
click at [888, 457] on span "Add To Cart" at bounding box center [880, 454] width 56 height 12
click at [1128, 532] on div "Samsung Galaxy S24 FE from $0.01 Add To Cart $0.01 - 2 year Upgrade $649.99 - F…" at bounding box center [760, 231] width 998 height 1049
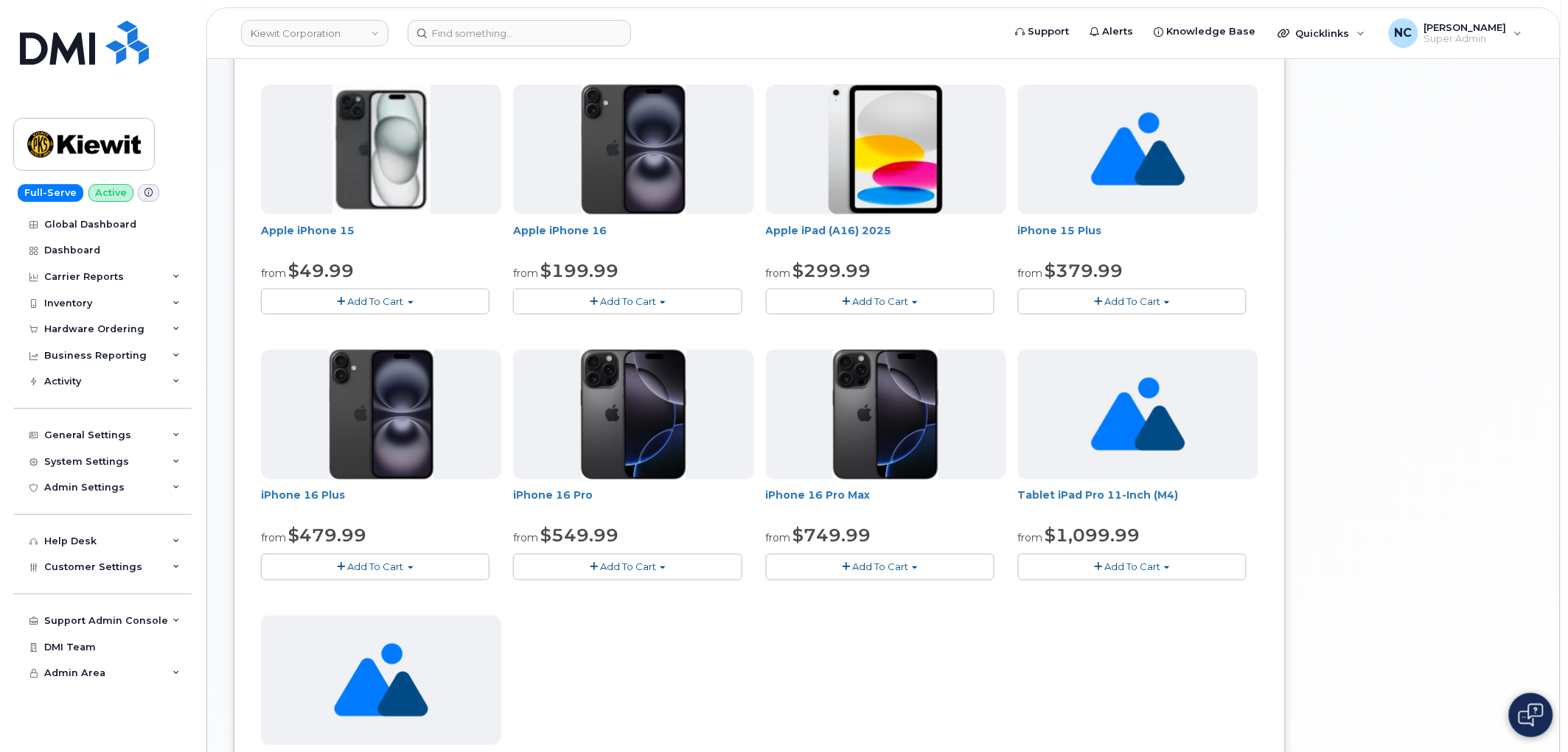
scroll to position [573, 0]
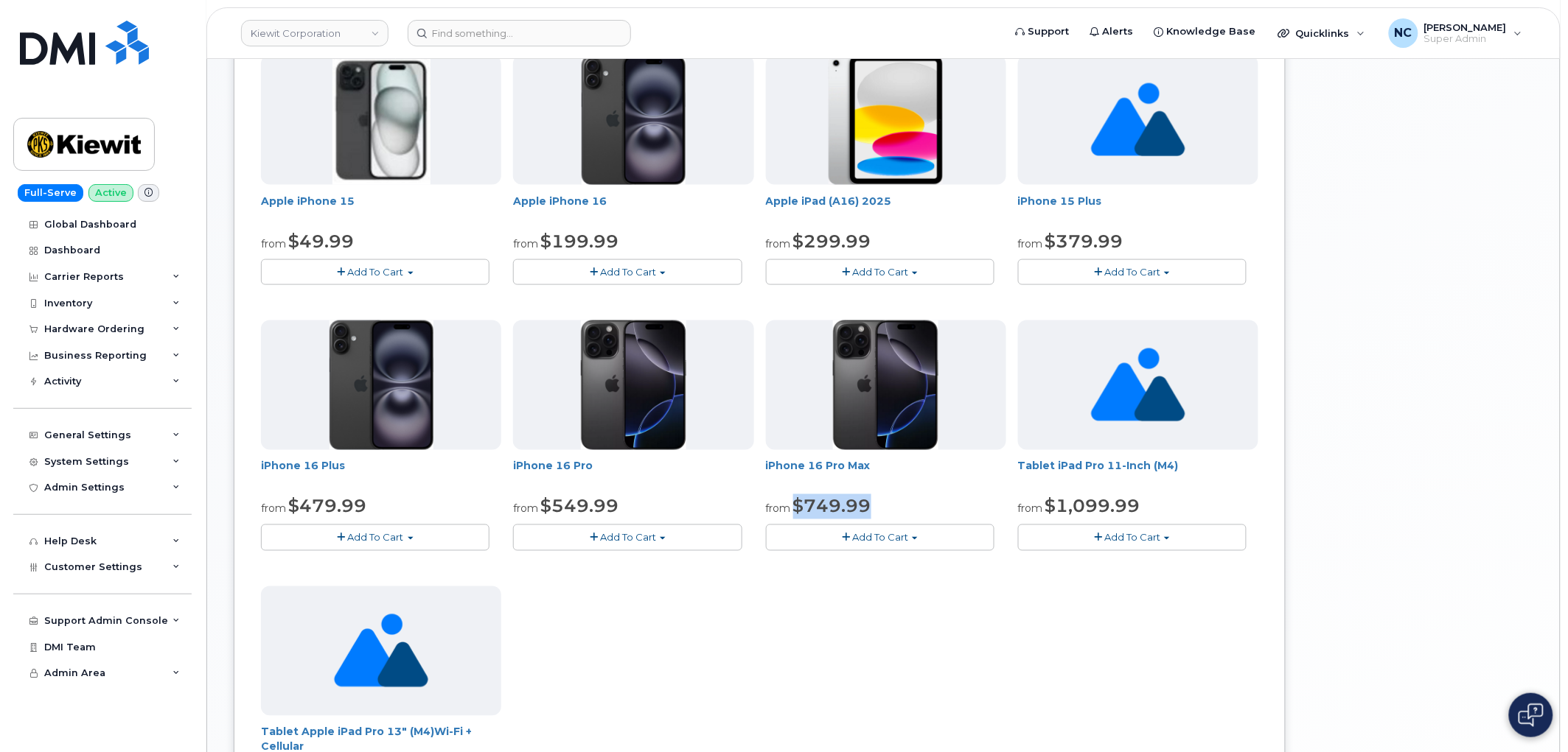
drag, startPoint x: 900, startPoint y: 496, endPoint x: 804, endPoint y: 509, distance: 96.9
click at [794, 510] on div "from $749.99" at bounding box center [886, 507] width 240 height 25
copy span "$749.99"
click at [863, 529] on button "Add To Cart" at bounding box center [880, 537] width 229 height 26
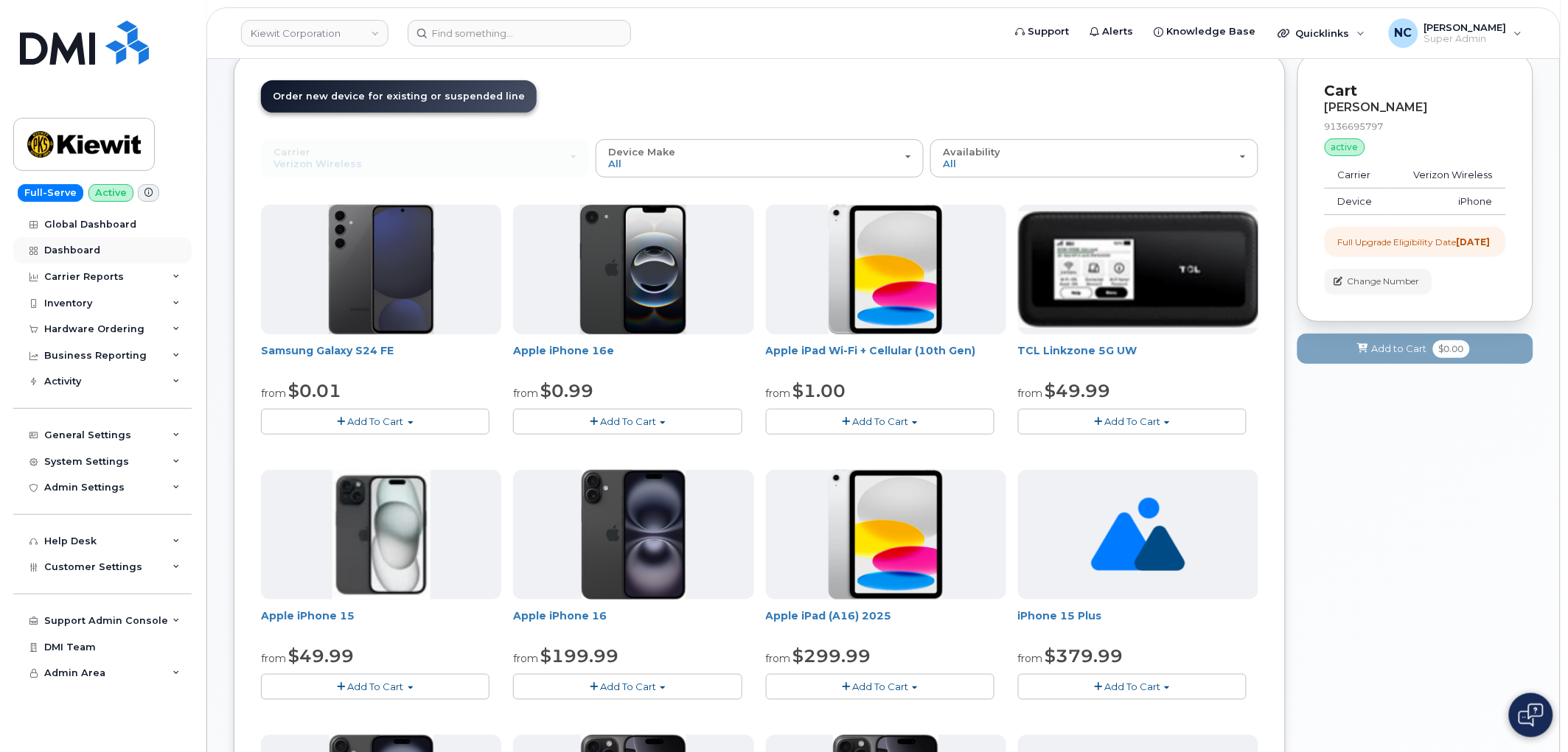
scroll to position [0, 0]
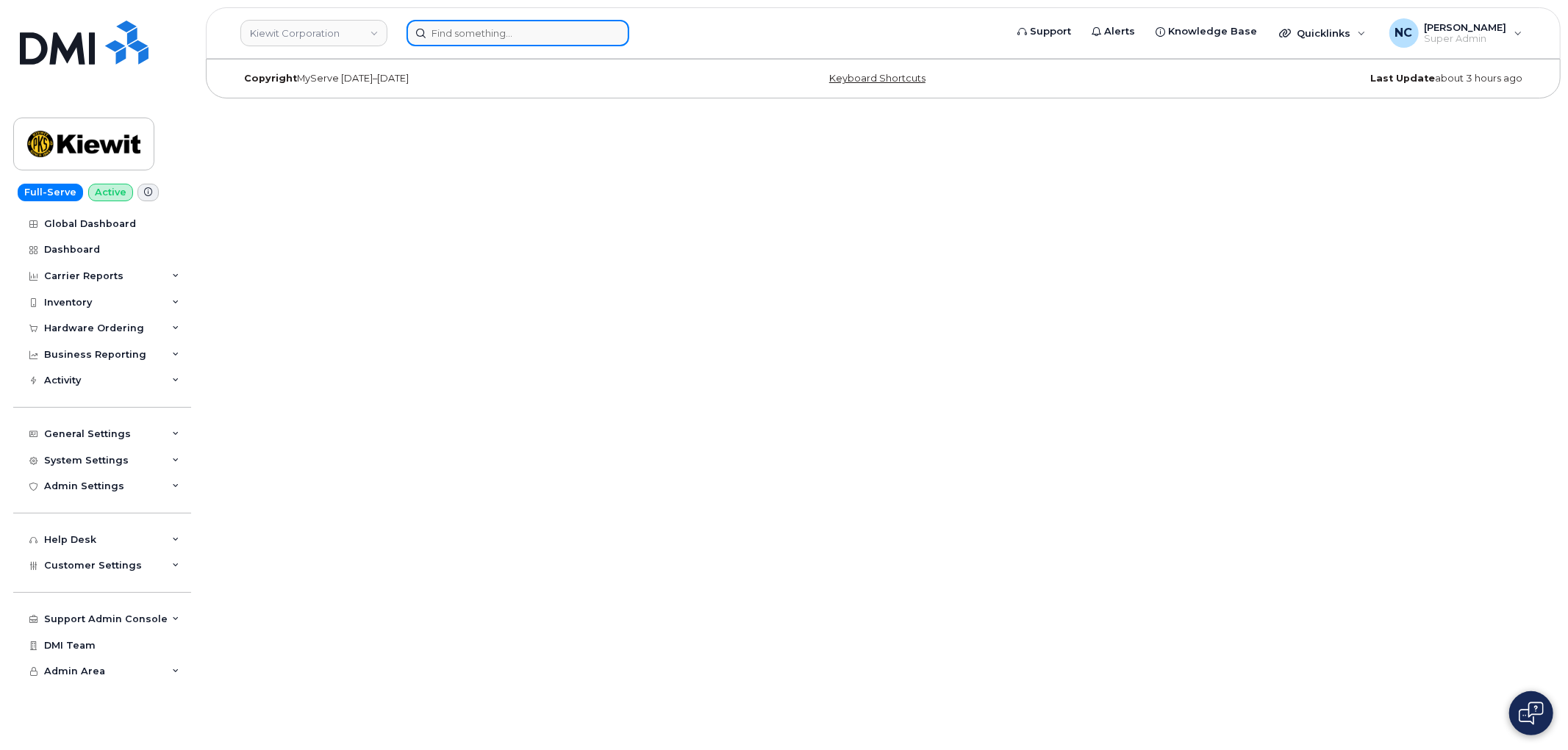
click at [531, 37] on input at bounding box center [517, 33] width 222 height 26
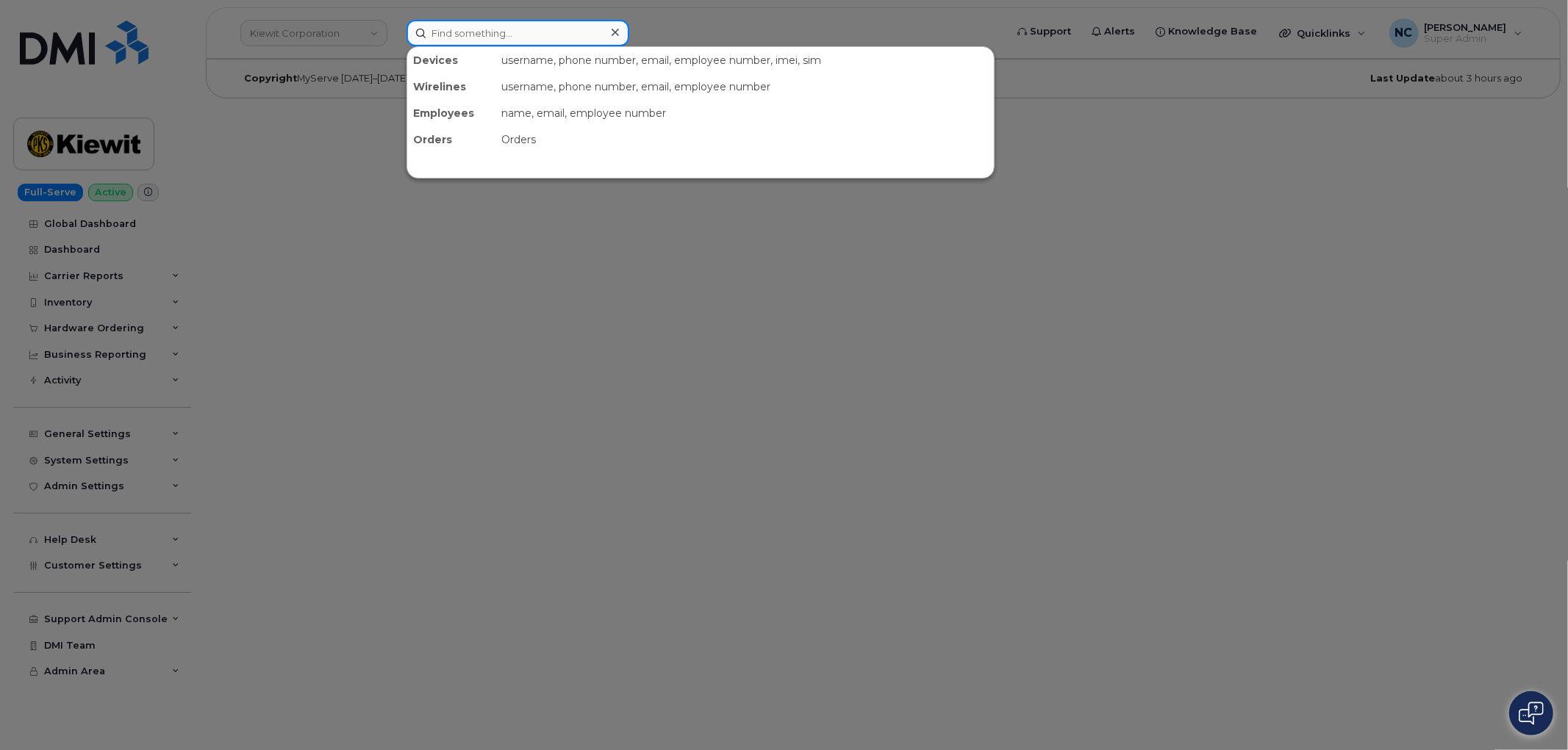
paste input "913-669-5797"
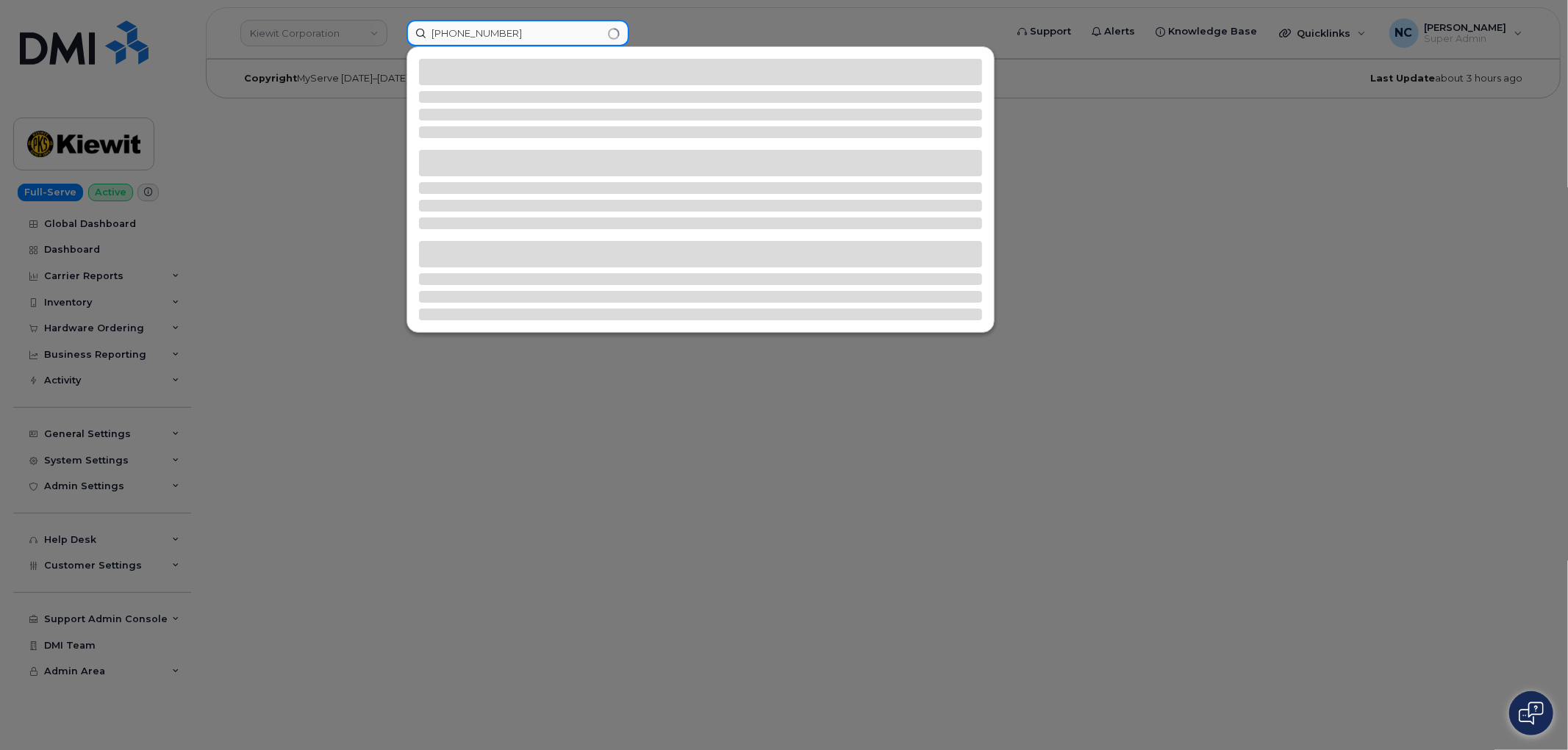
type input "913-669-5797"
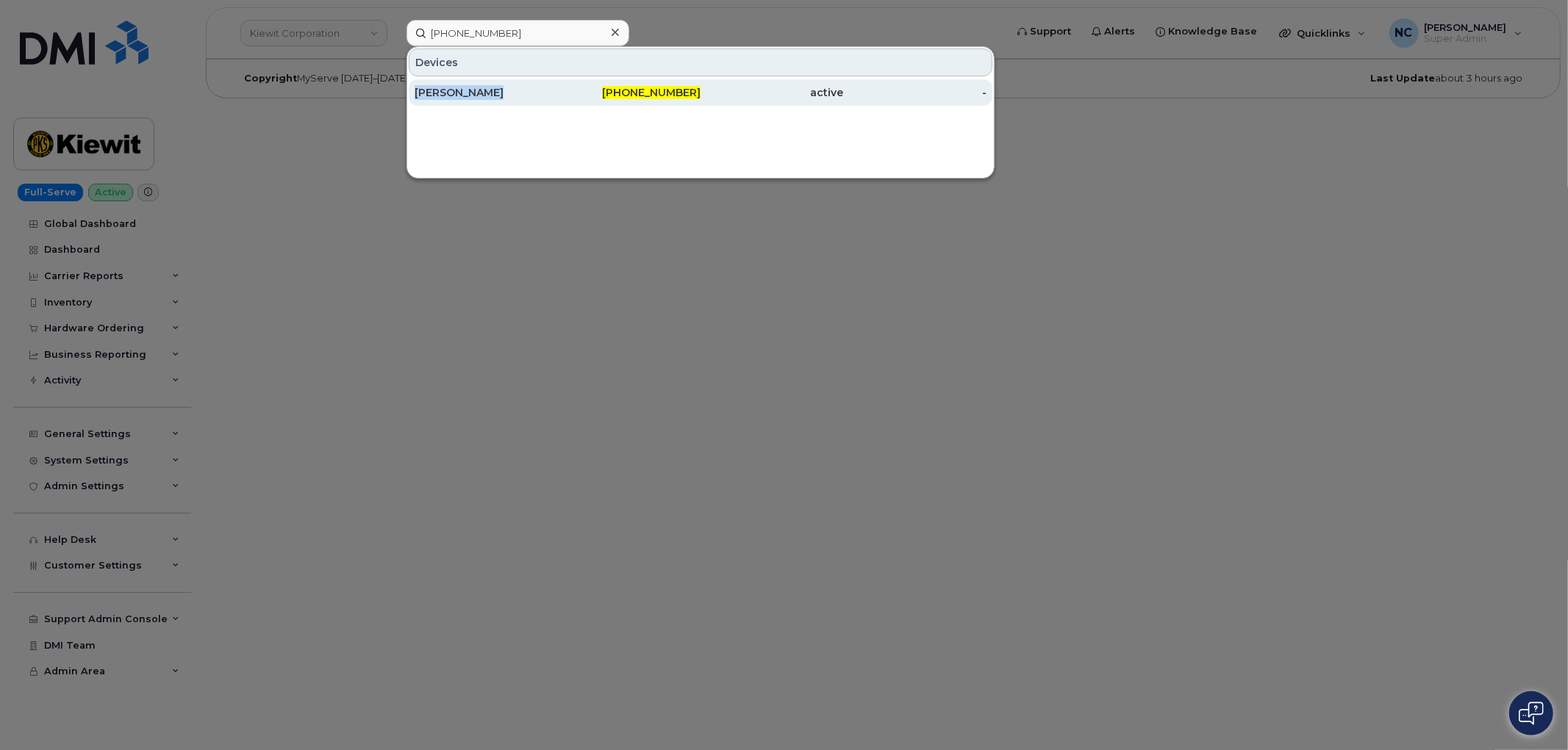
drag, startPoint x: 568, startPoint y: 75, endPoint x: 564, endPoint y: 89, distance: 14.6
click at [565, 87] on div "Devices JENI SAUNDERS 913-669-5797 active -" at bounding box center [700, 76] width 587 height 60
click at [564, 89] on div "913-669-5797" at bounding box center [630, 93] width 144 height 15
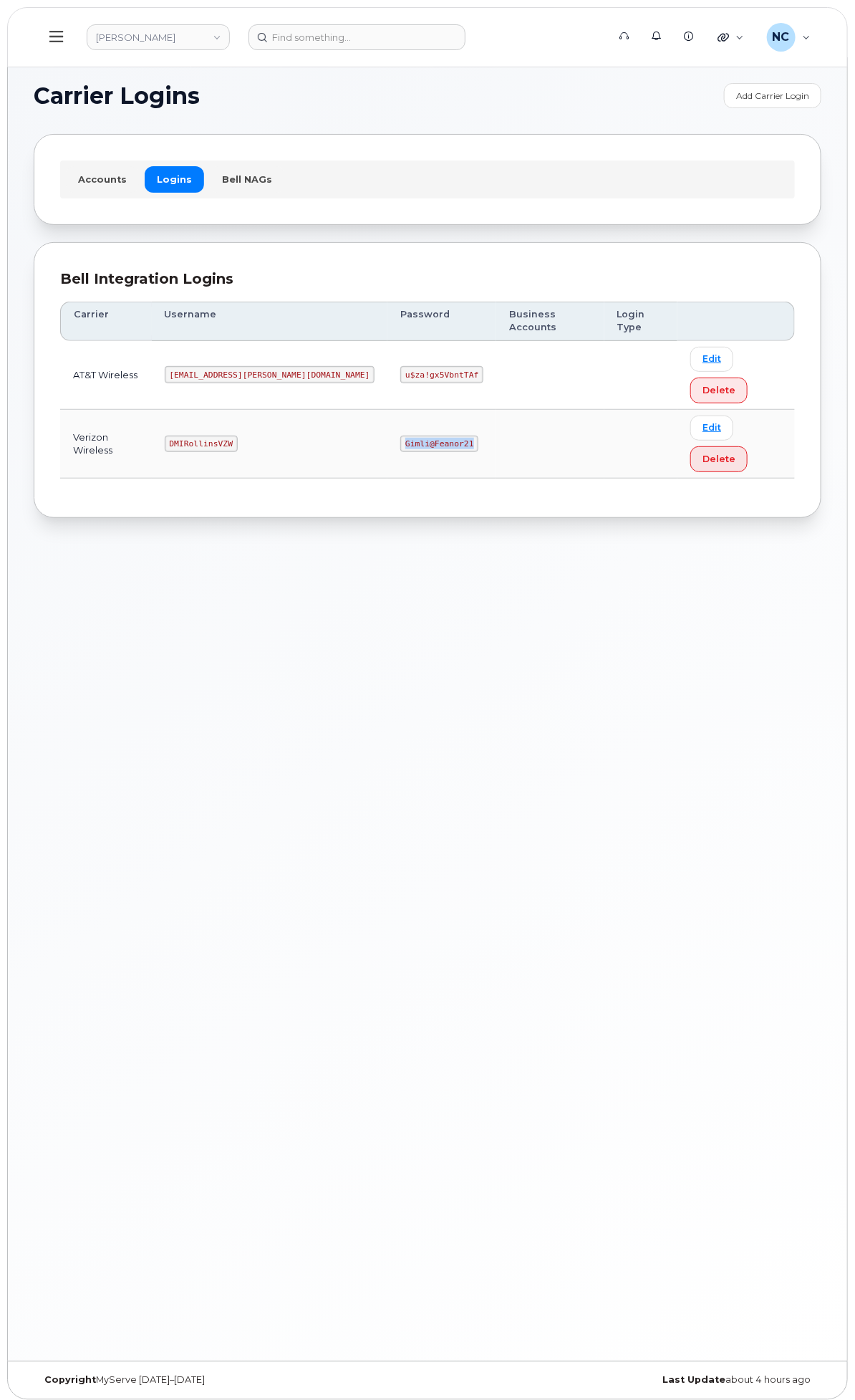
drag, startPoint x: 553, startPoint y: 441, endPoint x: 465, endPoint y: 442, distance: 88.0
click at [465, 442] on tr "Verizon Wireless DMIRollinsVZW Gimli@Feanor21 Edit Delete" at bounding box center [427, 444] width 735 height 69
copy code "Gimli@Feanor21"
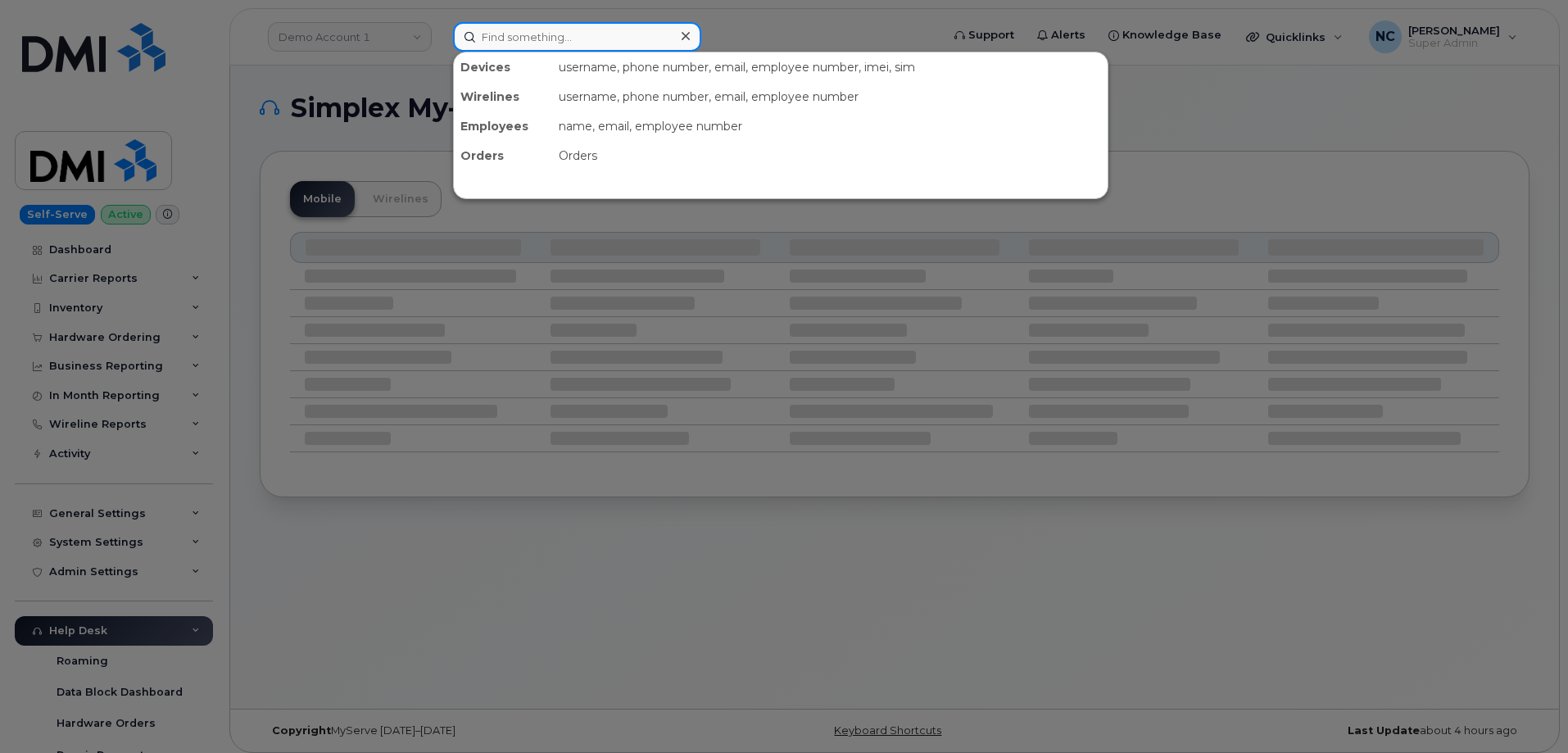
click at [635, 36] on input at bounding box center [576, 37] width 248 height 29
paste input "717-860-6753"
type input "717-860-6753"
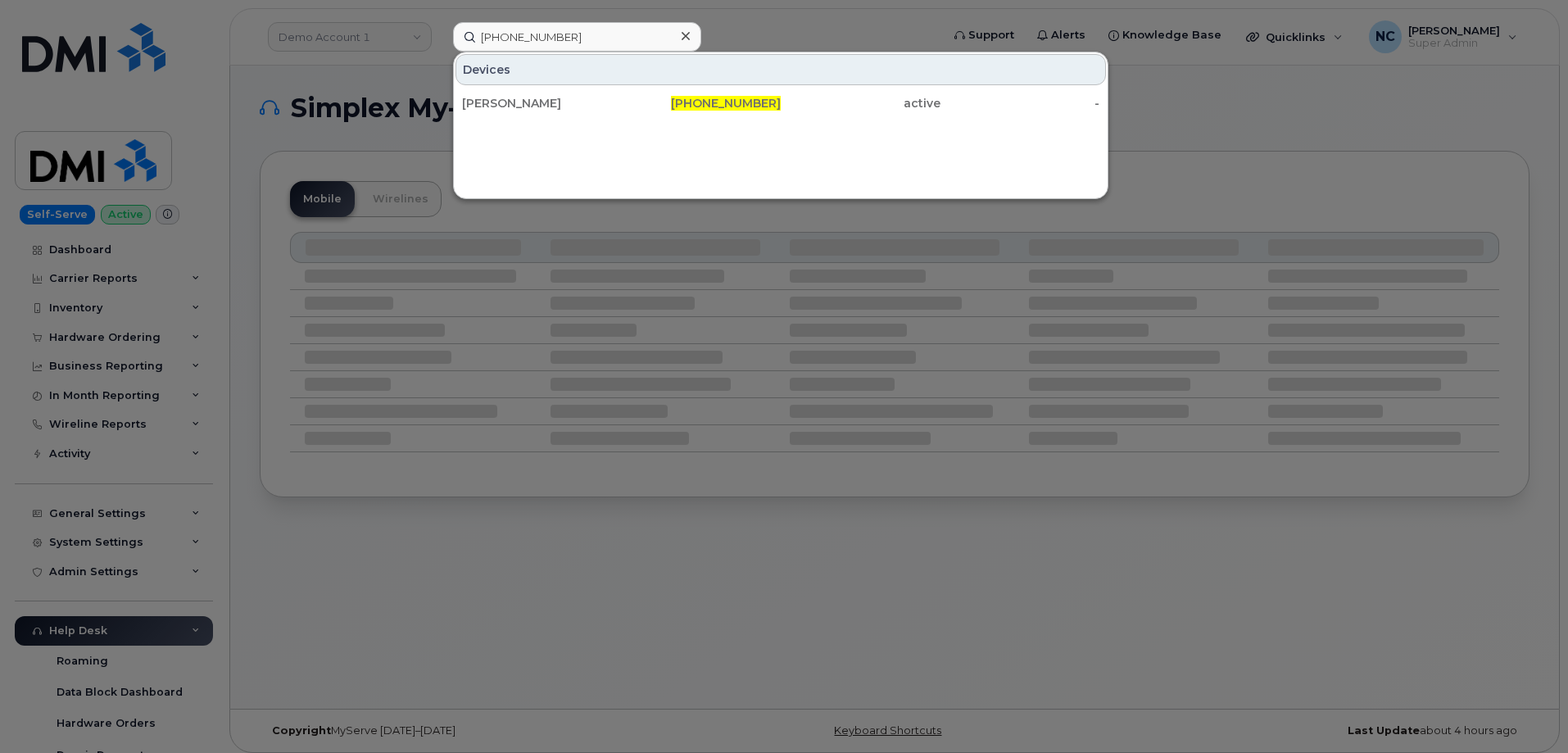
click at [648, 124] on div "Devices TED R KORZENIOWSKI 717-860-6753 active -" at bounding box center [780, 124] width 655 height 147
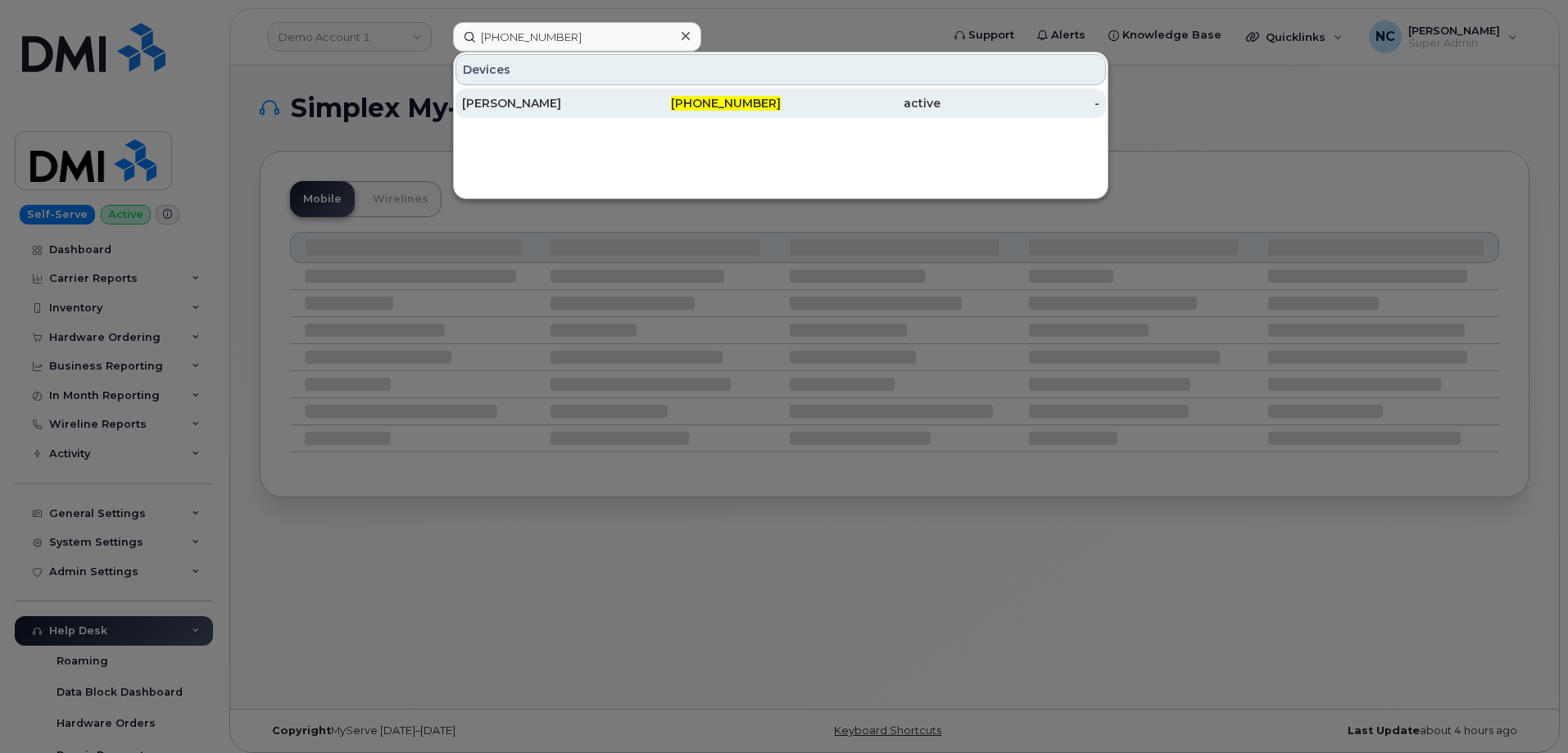
click at [642, 113] on div "717-860-6753" at bounding box center [702, 103] width 160 height 29
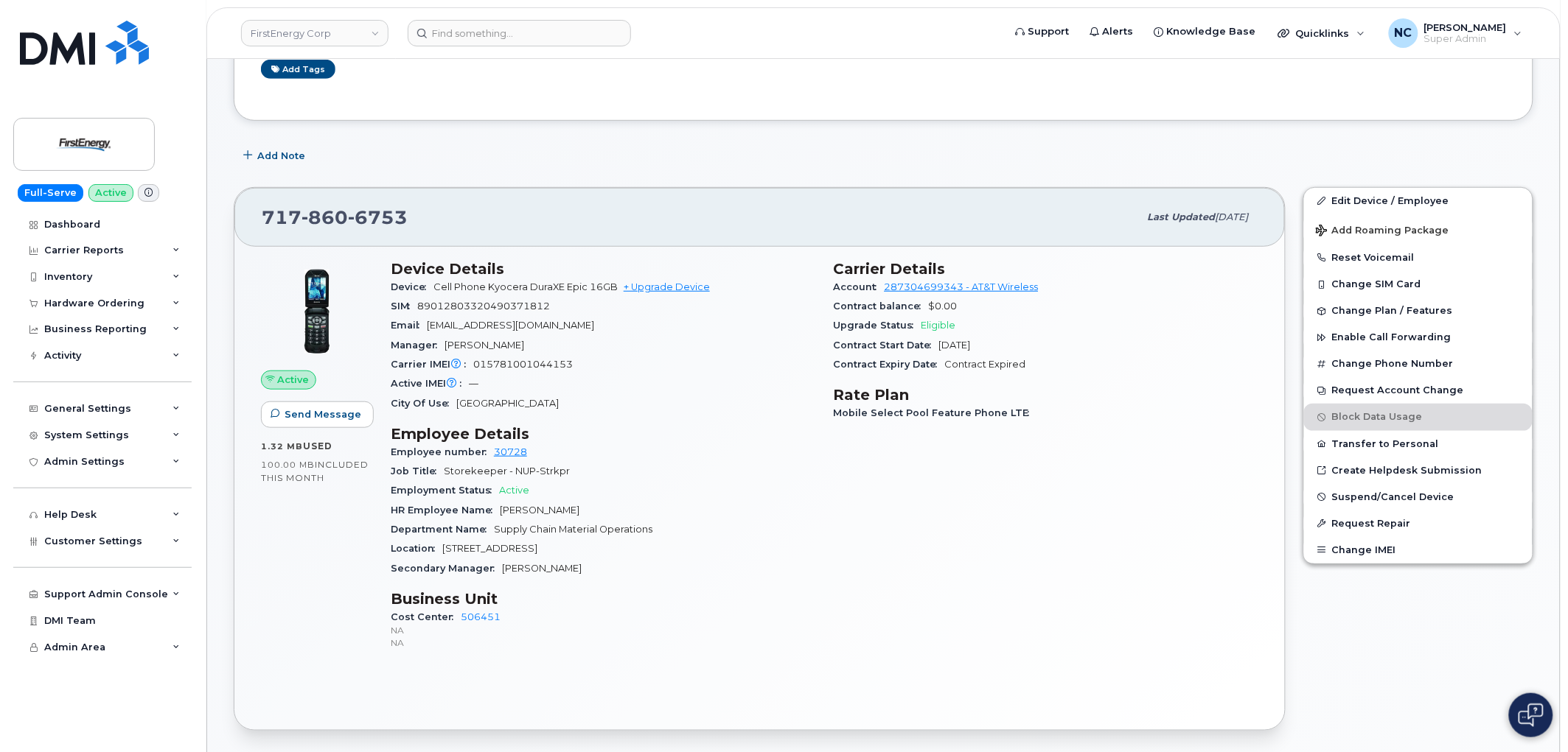
scroll to position [245, 0]
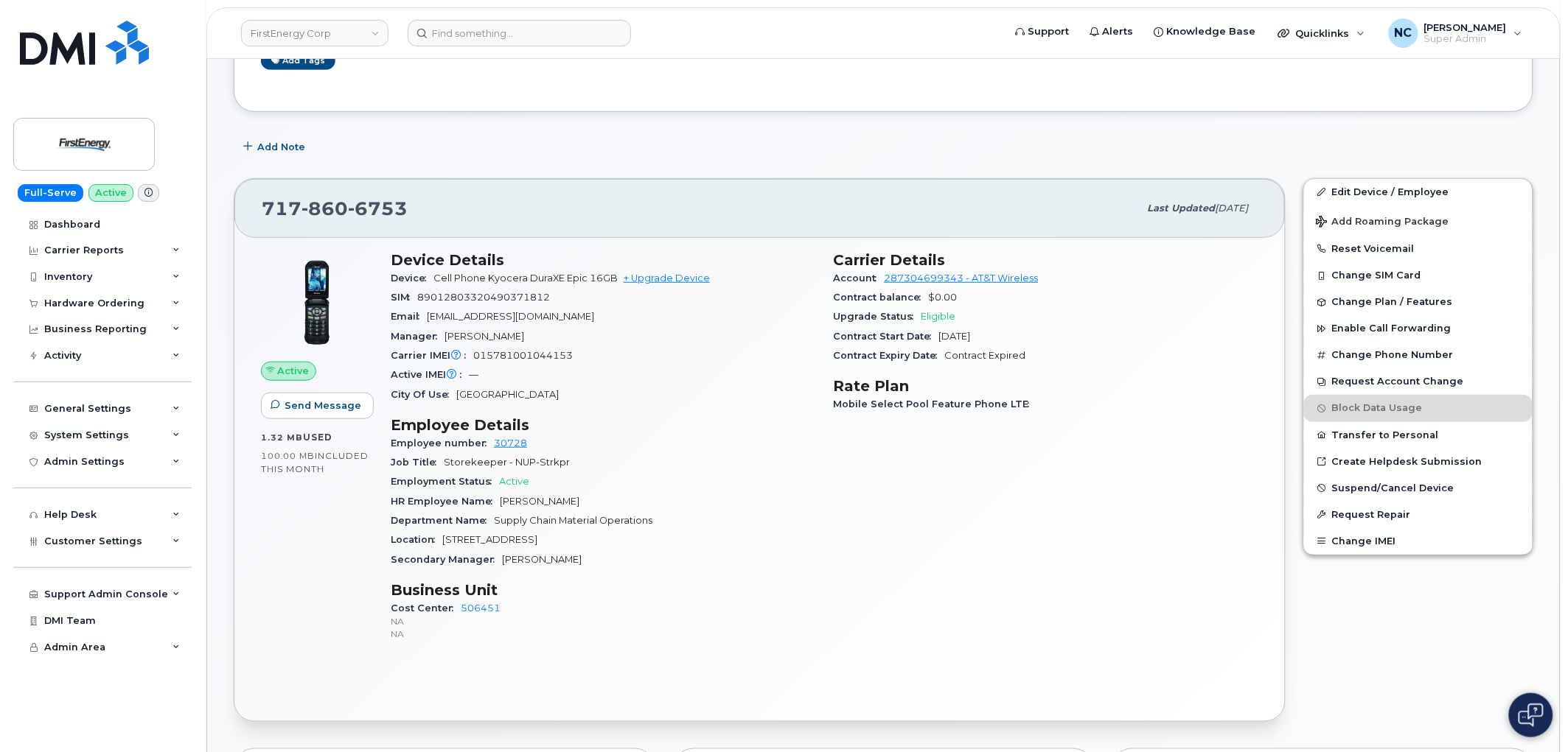
click at [589, 359] on div "Carrier IMEI Carrier IMEI is reported during the last billing cycle or change o…" at bounding box center [603, 355] width 426 height 19
drag, startPoint x: 585, startPoint y: 355, endPoint x: 474, endPoint y: 359, distance: 111.1
click at [474, 359] on div "Carrier IMEI Carrier IMEI is reported during the last billing cycle or change o…" at bounding box center [603, 355] width 426 height 19
copy span "015781001044153"
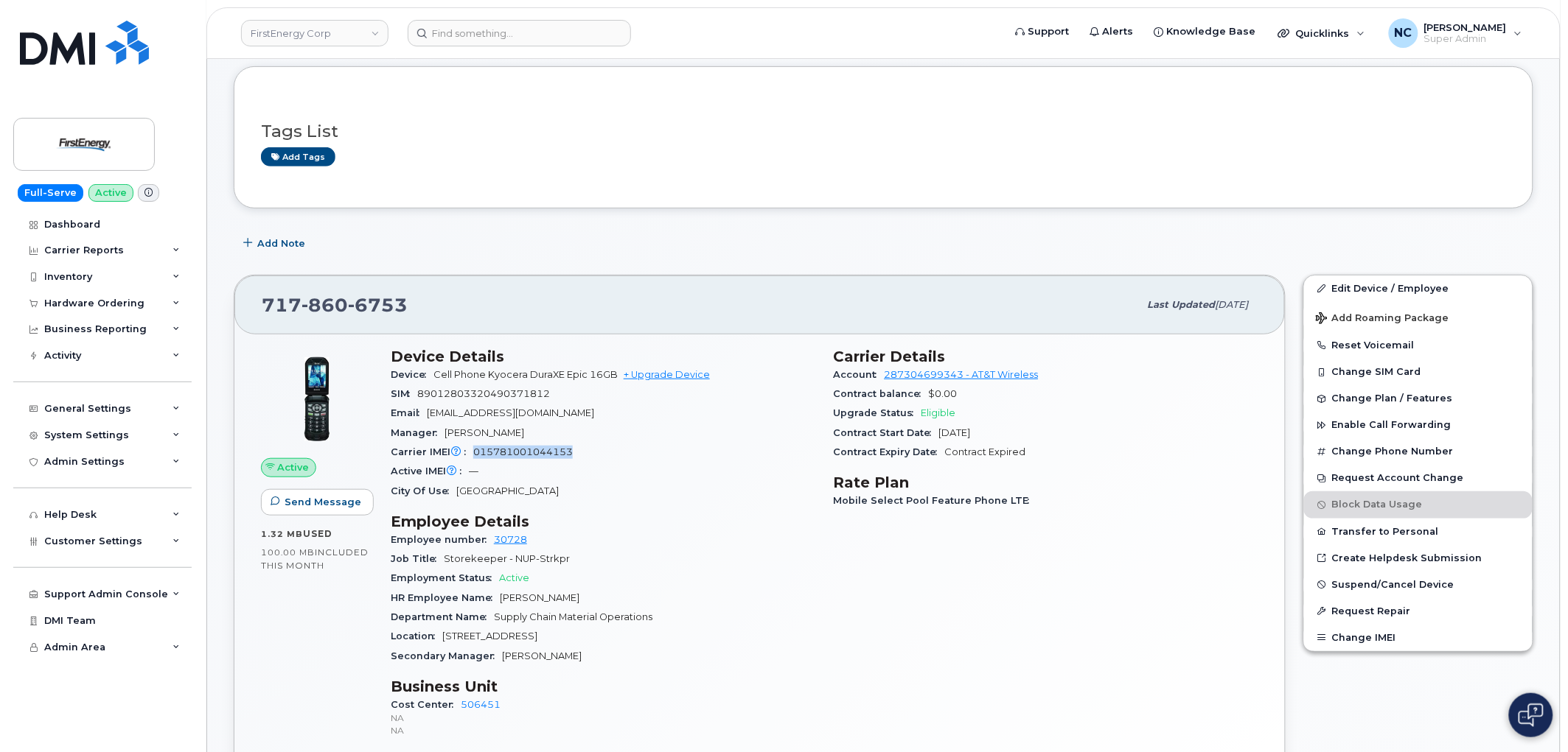
scroll to position [0, 0]
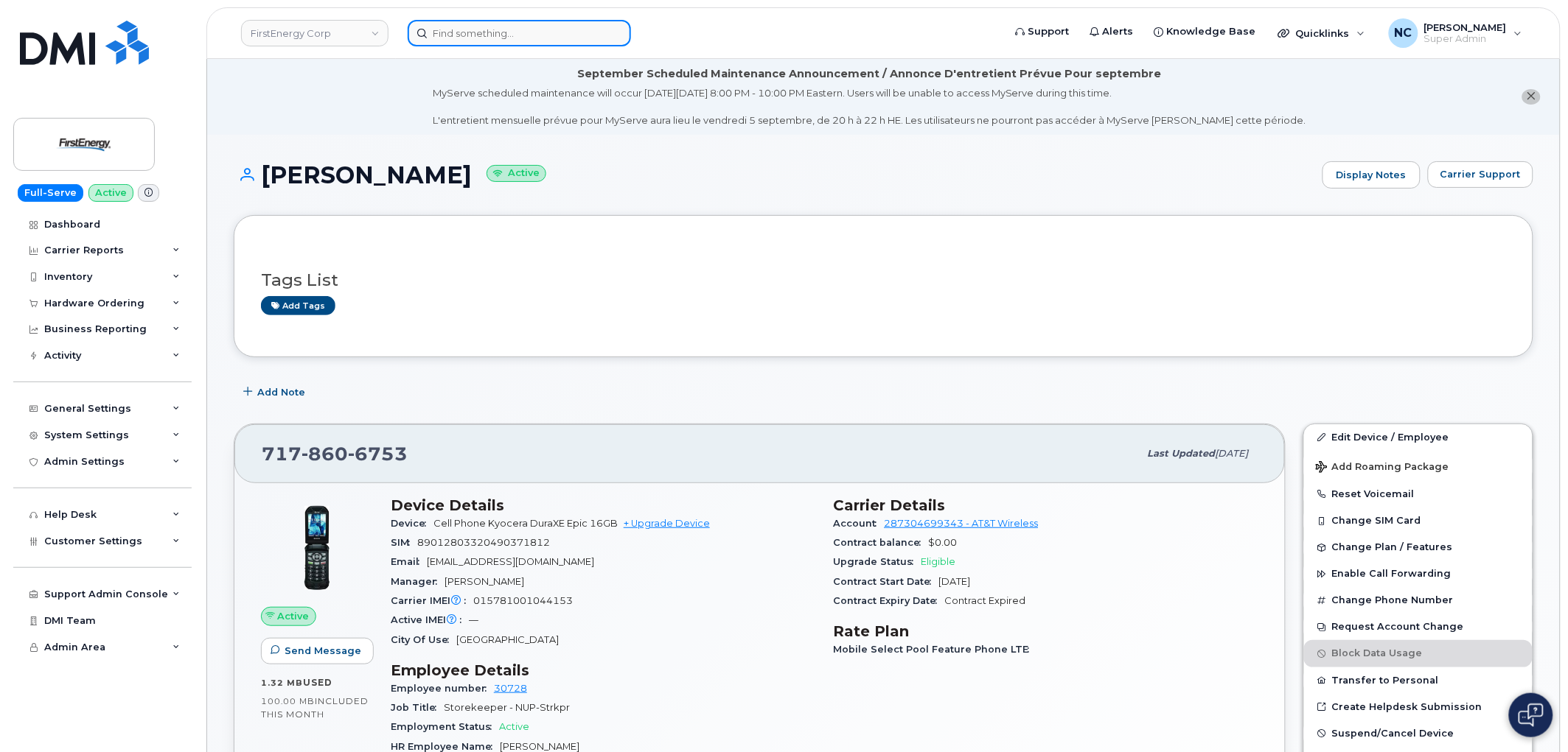
click at [571, 38] on input at bounding box center [519, 33] width 223 height 26
paste input "298858"
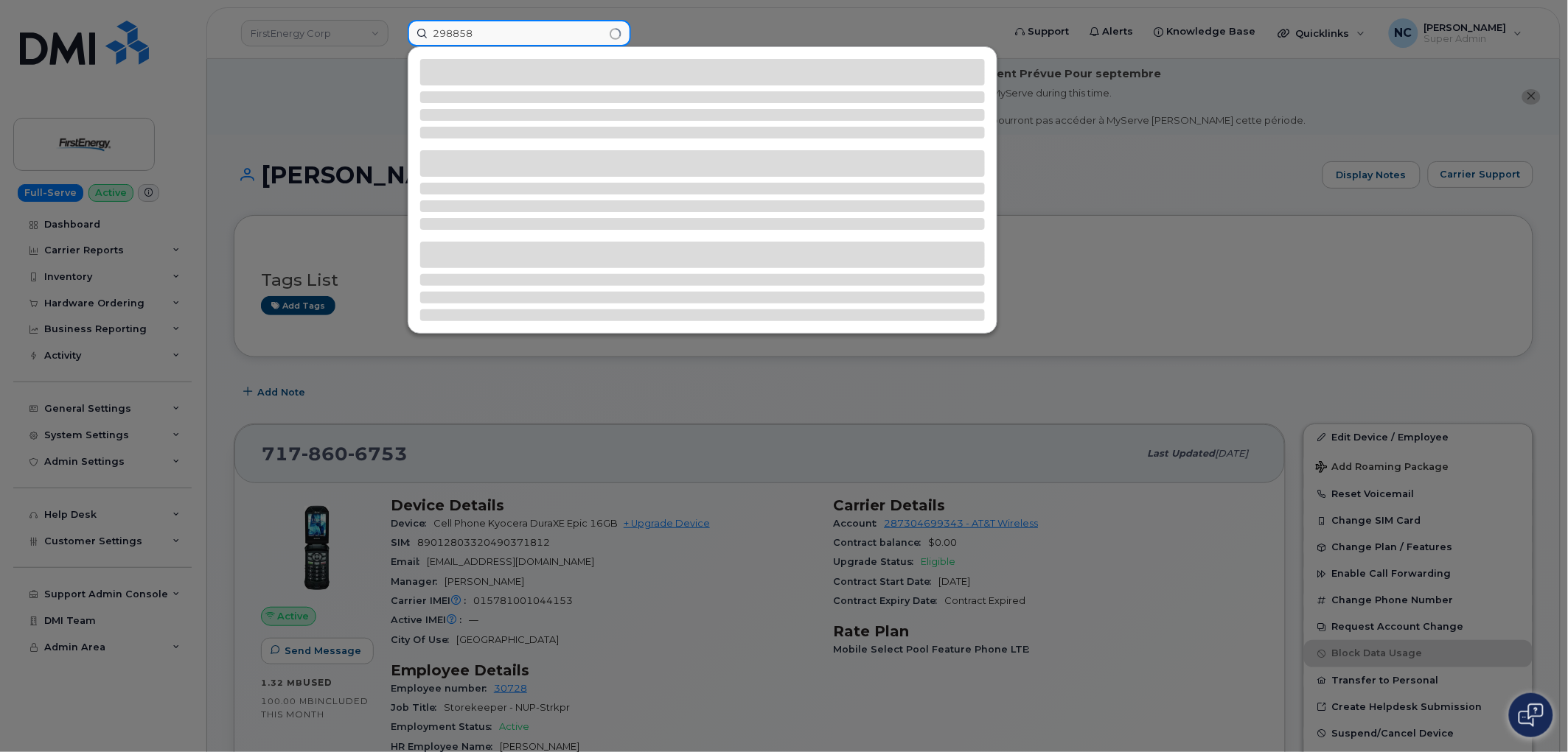
type input "298858"
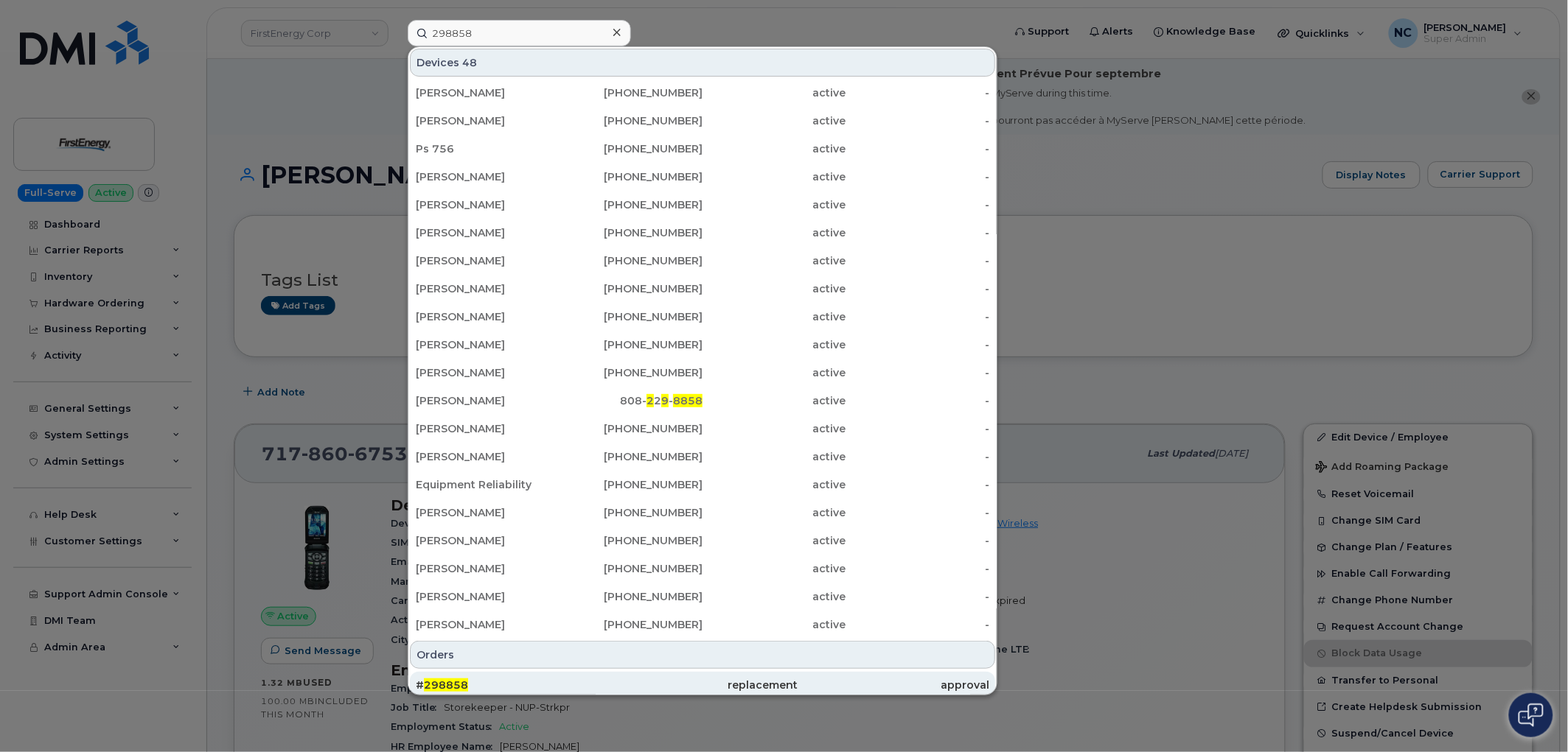
click at [635, 673] on div "replacement" at bounding box center [702, 685] width 191 height 26
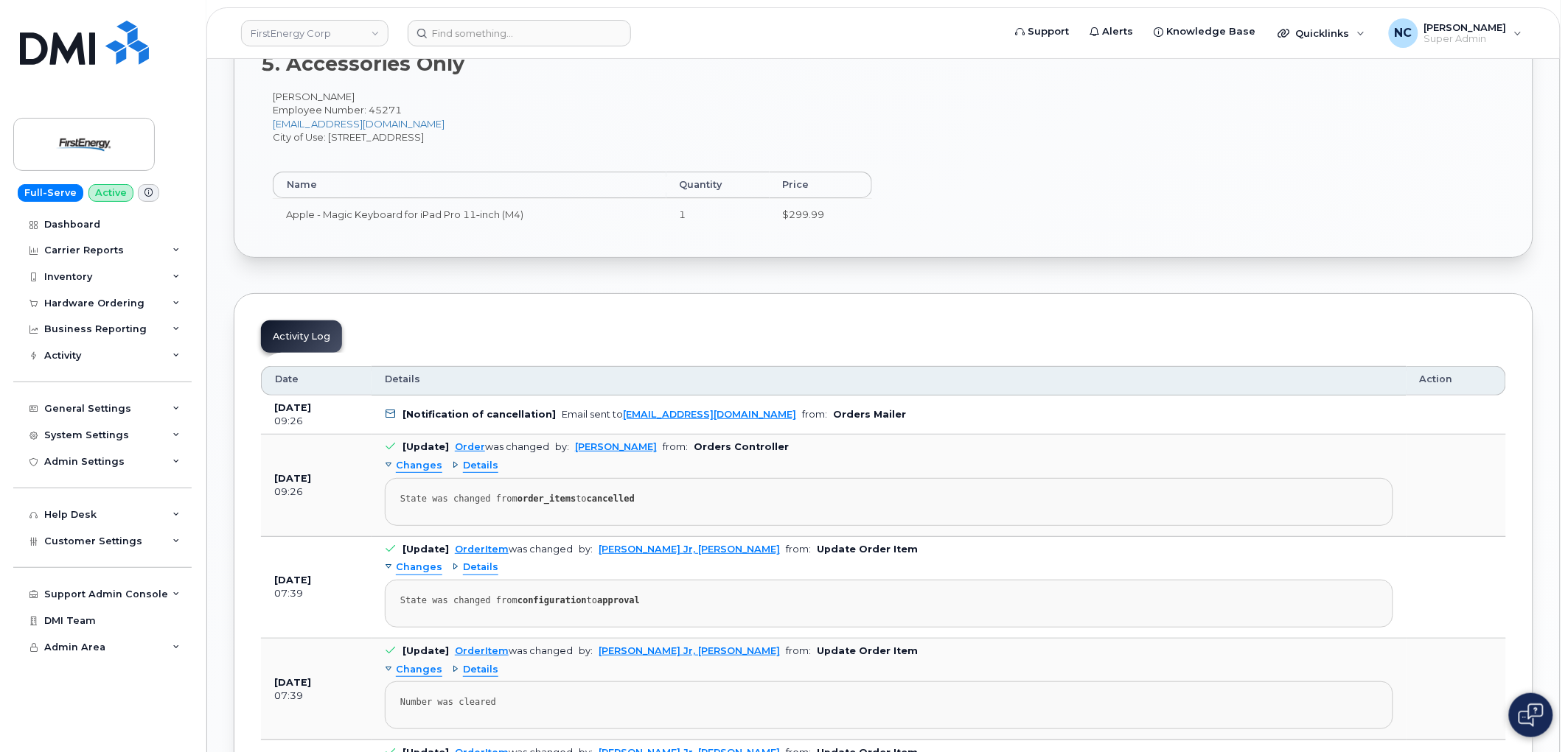
scroll to position [2046, 0]
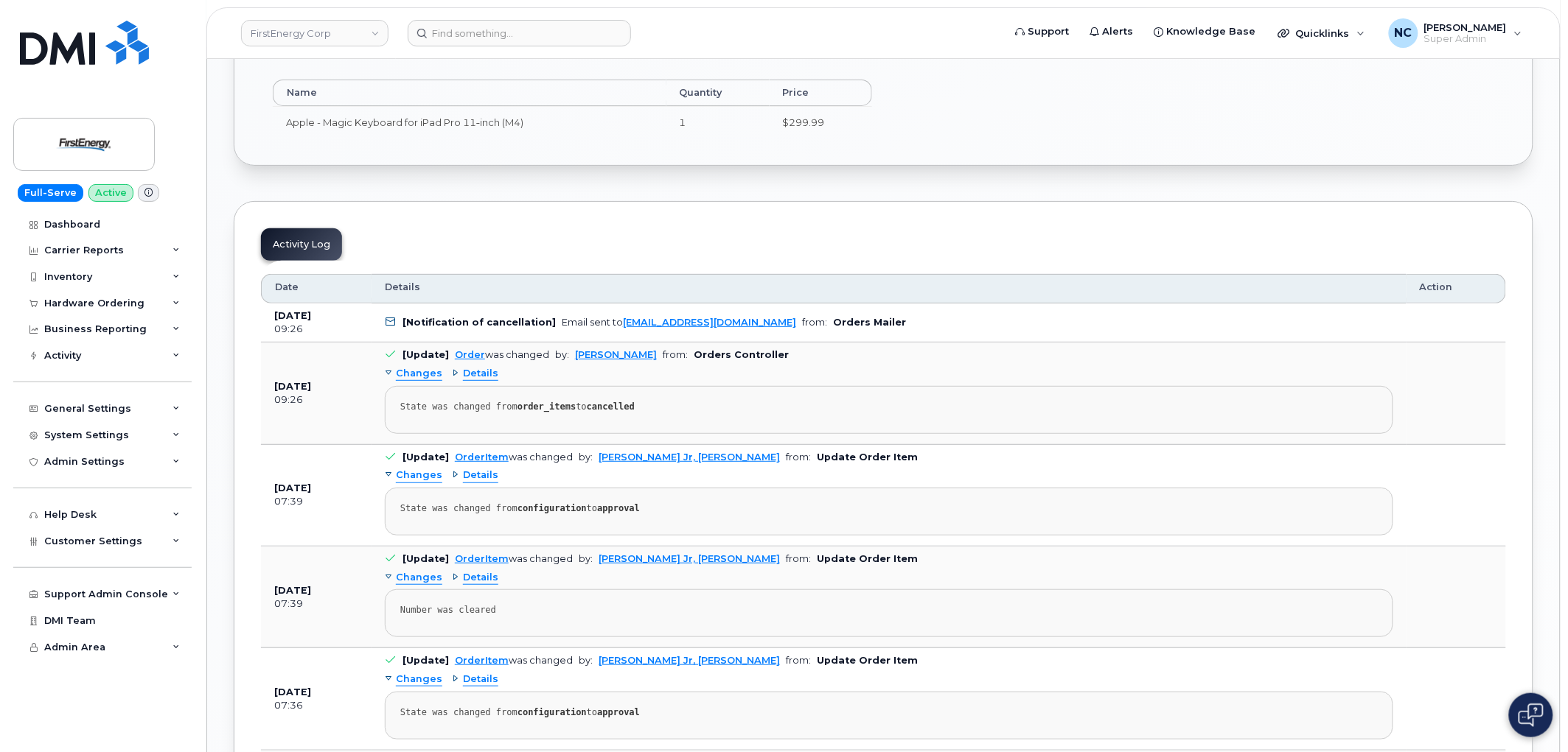
click at [482, 380] on span "Details" at bounding box center [480, 374] width 35 height 14
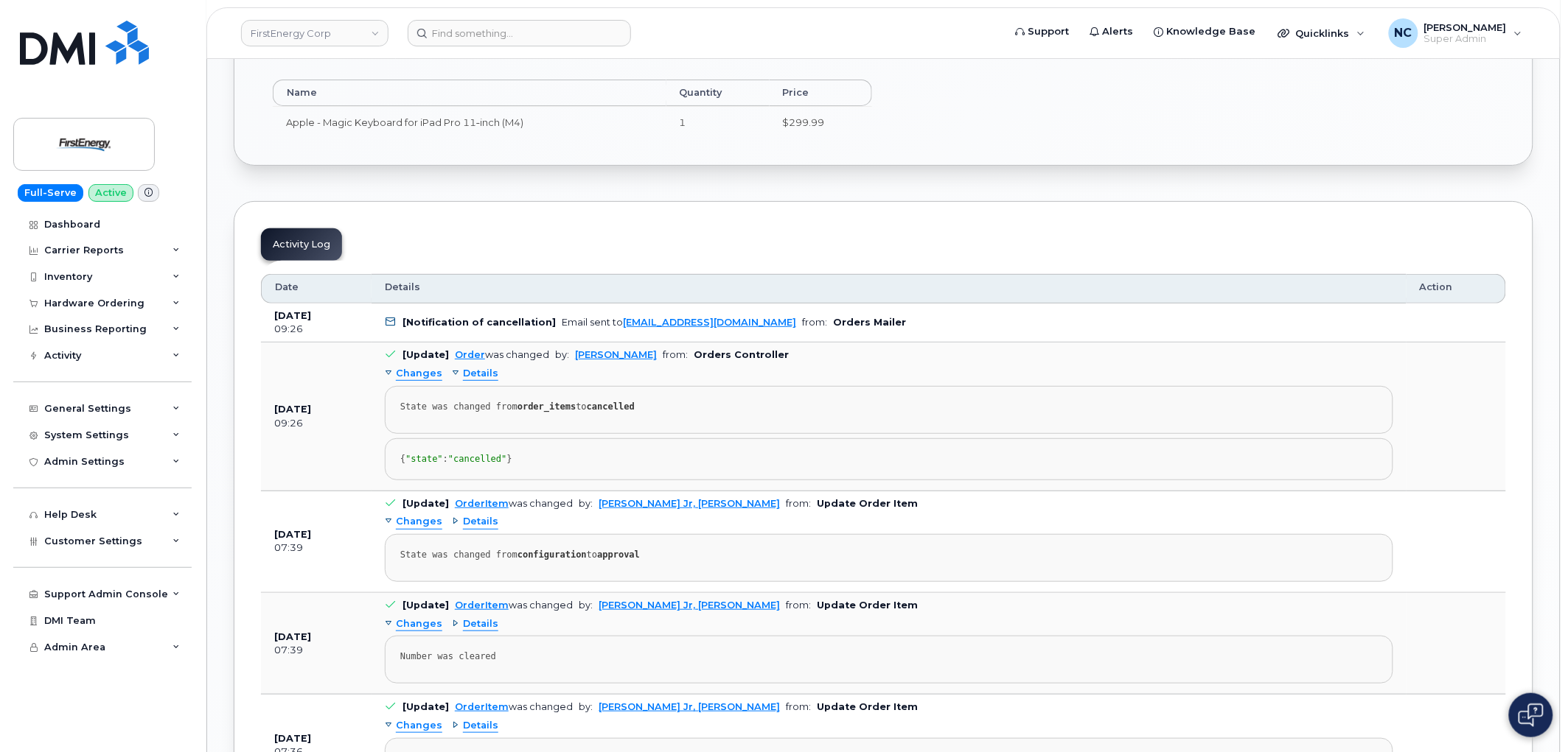
click at [474, 384] on div "Changes Details State was changed from order_items to cancelled { "state" : "ca…" at bounding box center [888, 421] width 1008 height 118
click at [476, 379] on span "Details" at bounding box center [480, 374] width 35 height 14
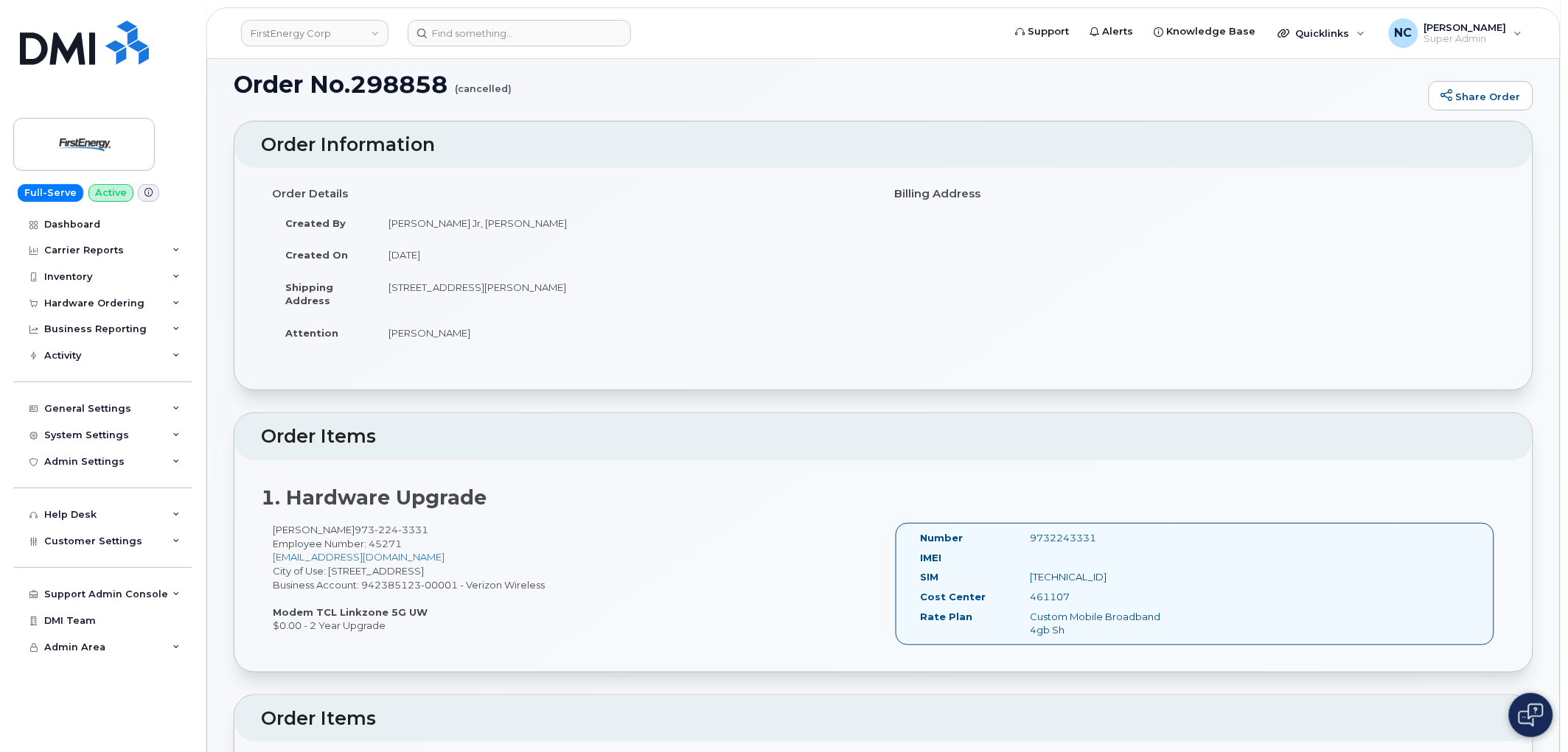
scroll to position [0, 0]
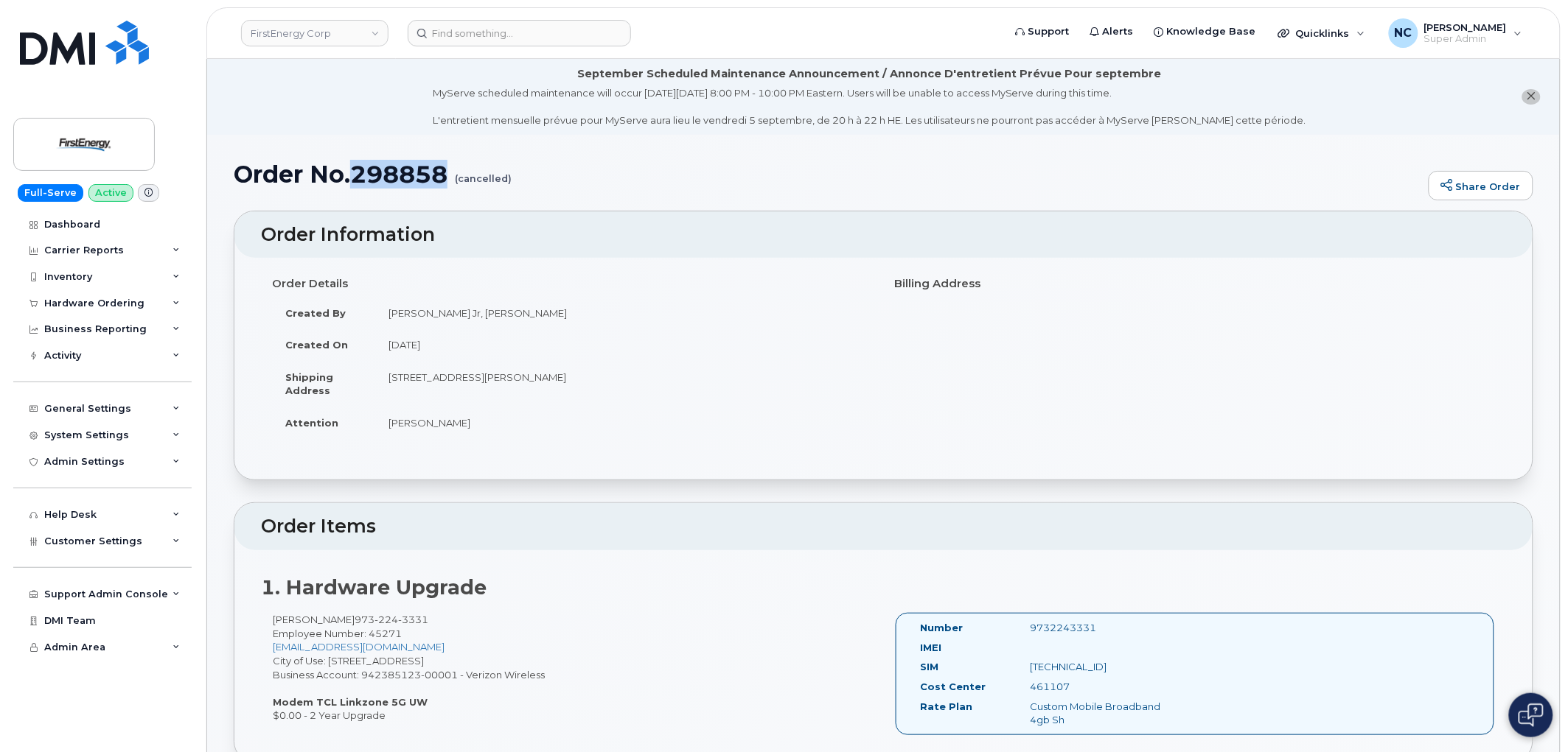
drag, startPoint x: 454, startPoint y: 179, endPoint x: 357, endPoint y: 178, distance: 97.0
click at [357, 178] on h1 "Order No.298858 (cancelled)" at bounding box center [827, 174] width 1188 height 26
copy h1 "298858"
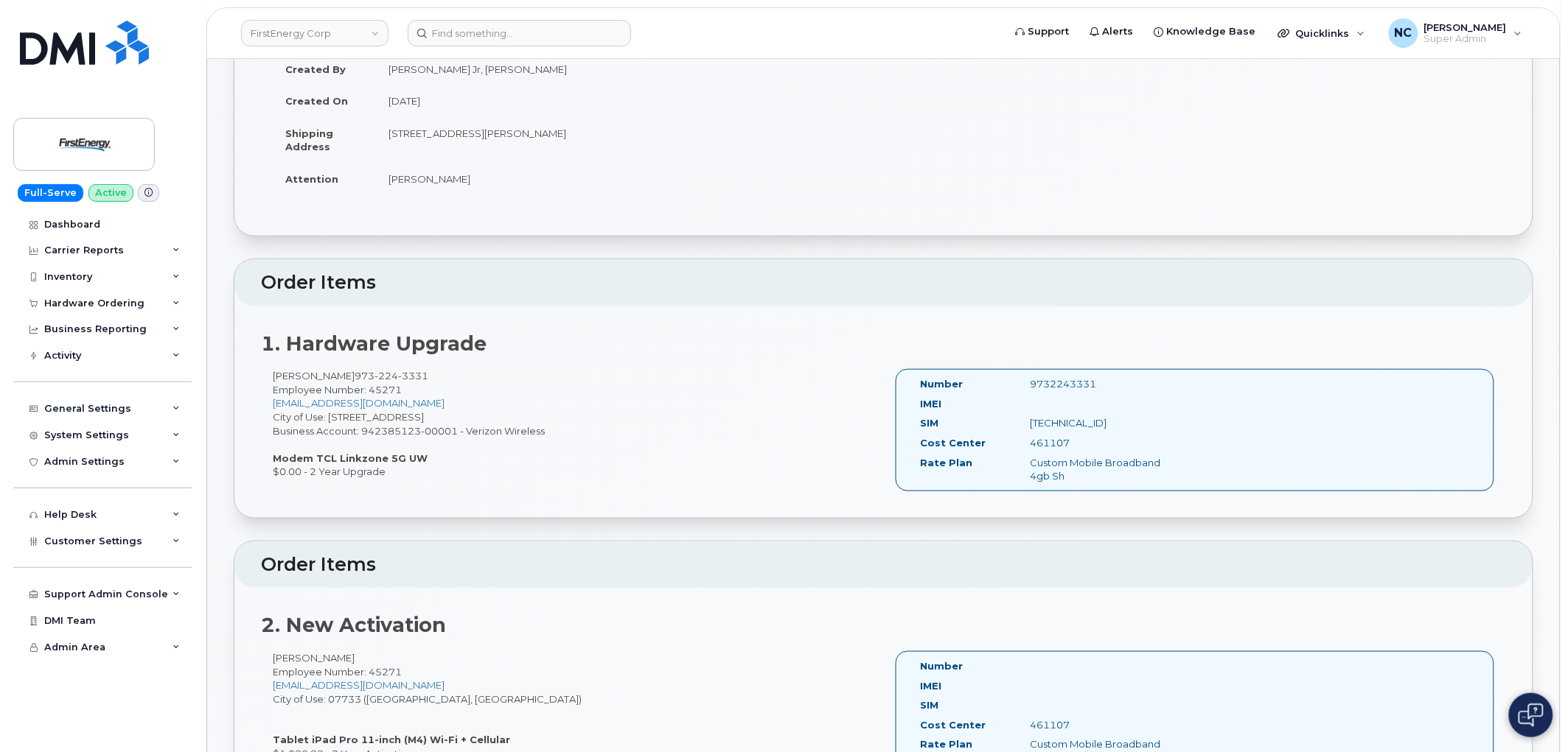
scroll to position [245, 0]
drag, startPoint x: 455, startPoint y: 369, endPoint x: 373, endPoint y: 374, distance: 82.2
click at [373, 374] on div "Zdenko Kolanovic Jr 973 224 3331 Employee Number: 45271 zkolanovic@firstenergyc…" at bounding box center [572, 422] width 623 height 109
copy span "973 224 3331"
click at [533, 26] on input at bounding box center [519, 33] width 223 height 26
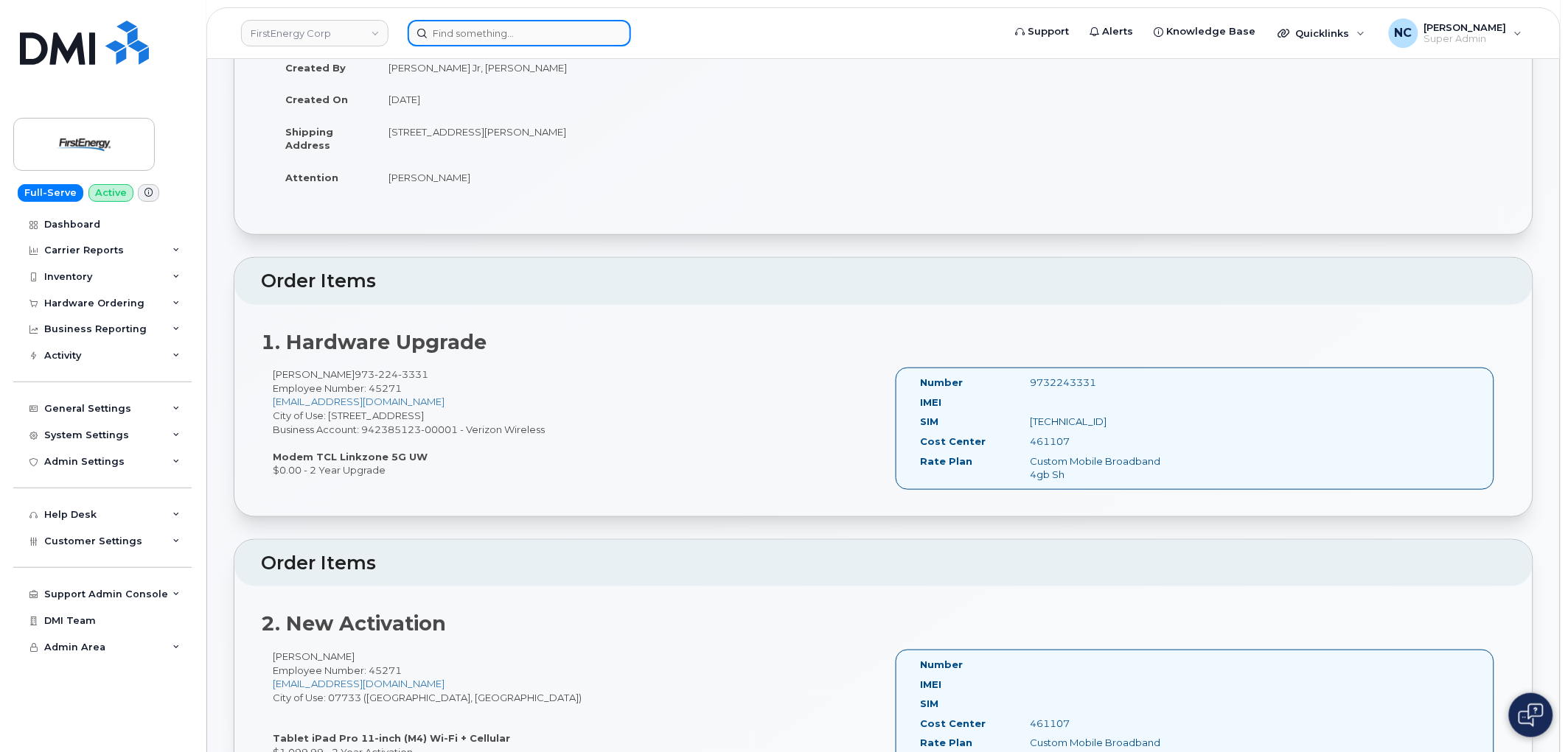
paste input "9732243331"
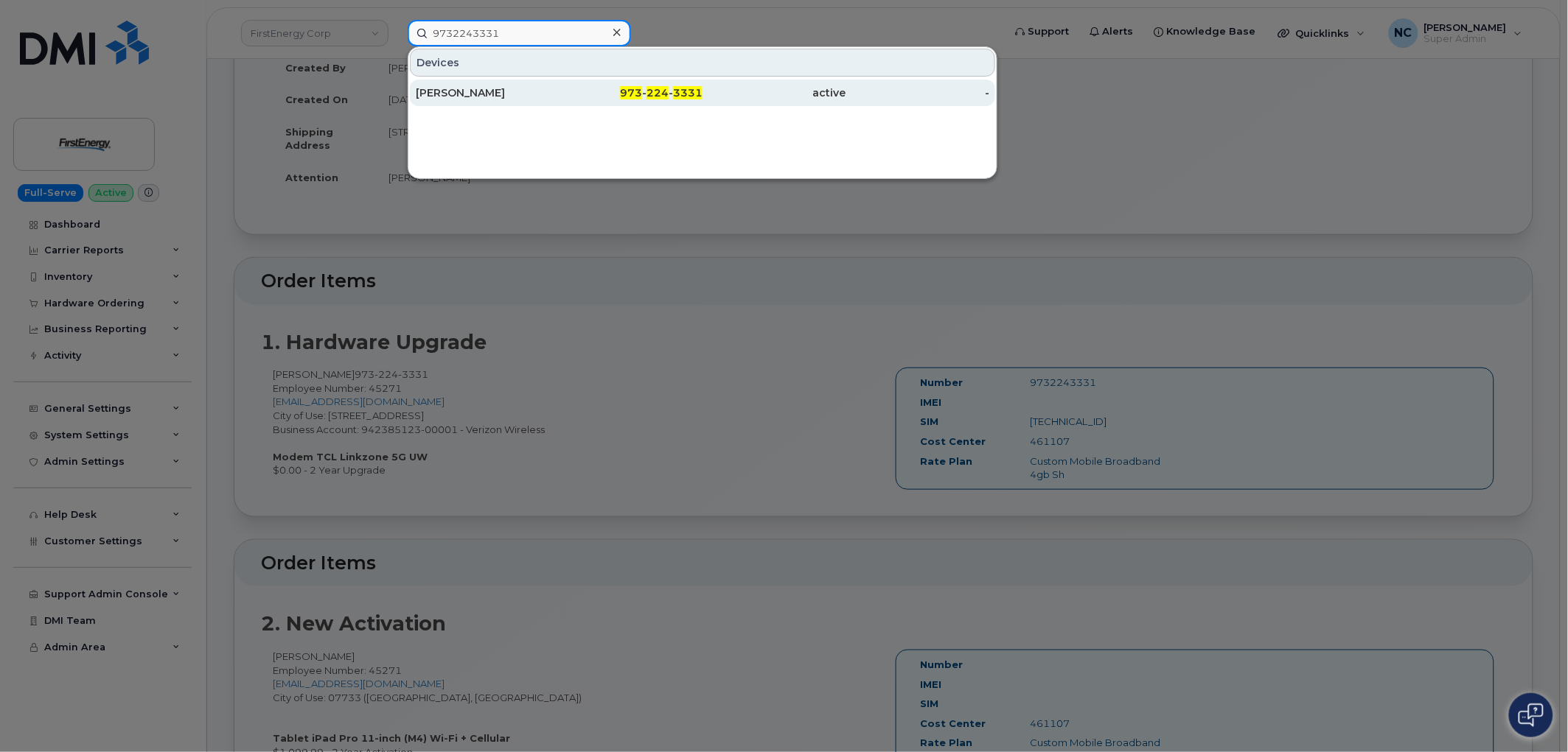
type input "9732243331"
click at [555, 105] on div "ZDENKO KOLANOVIC JR" at bounding box center [487, 93] width 144 height 26
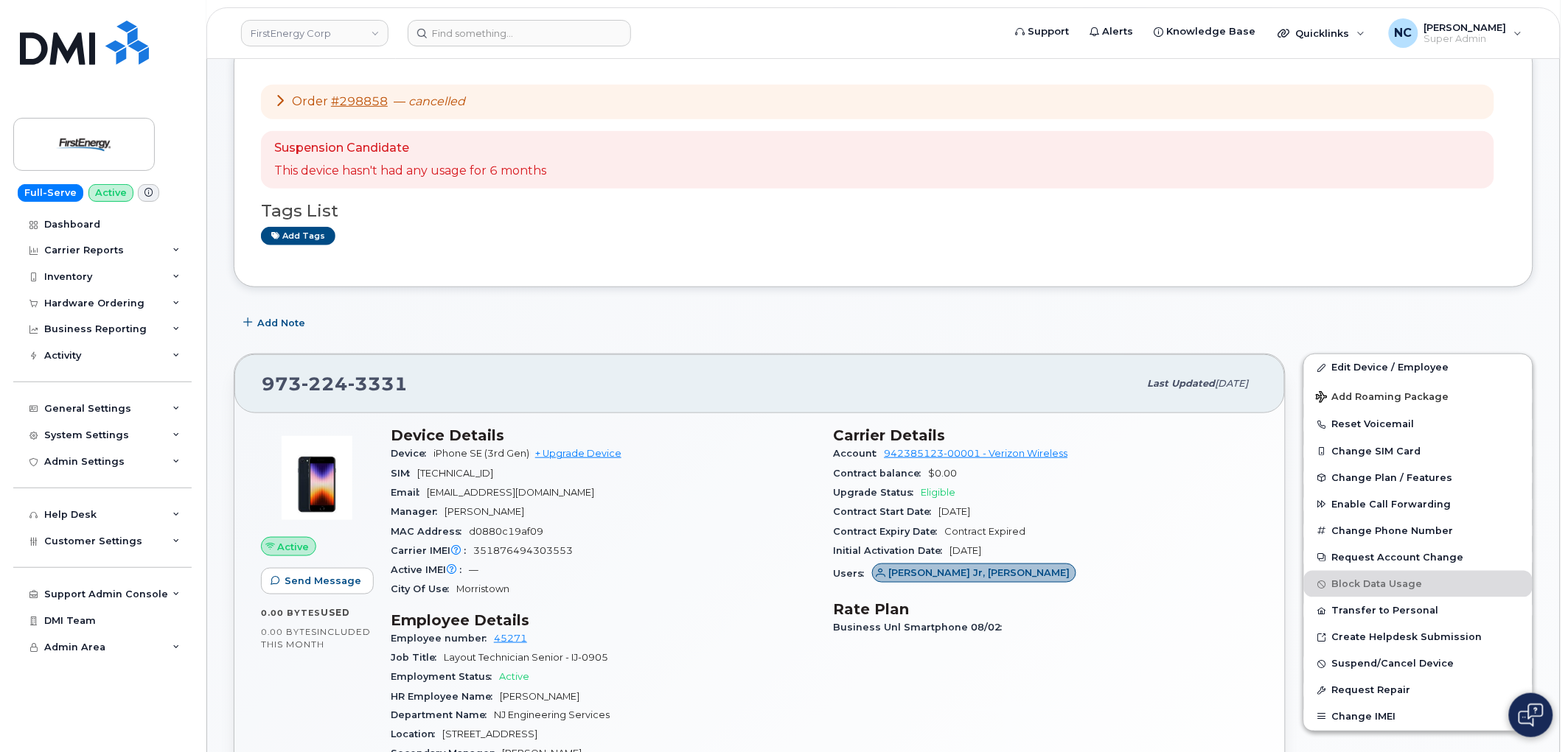
scroll to position [327, 0]
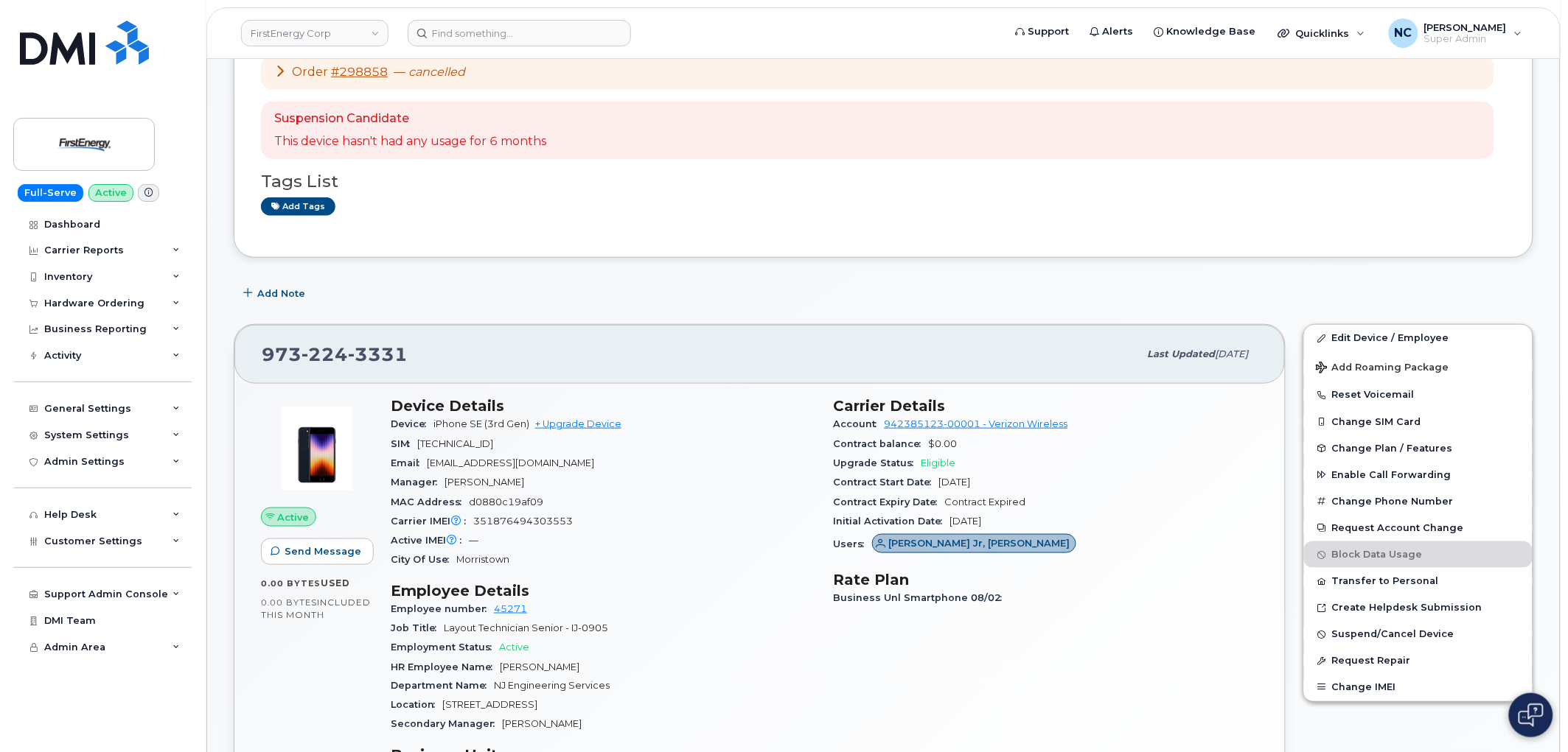
click at [309, 67] on span "Order" at bounding box center [310, 72] width 36 height 14
click at [361, 74] on link "#298858" at bounding box center [359, 72] width 57 height 14
